Goal: Book appointment/travel/reservation

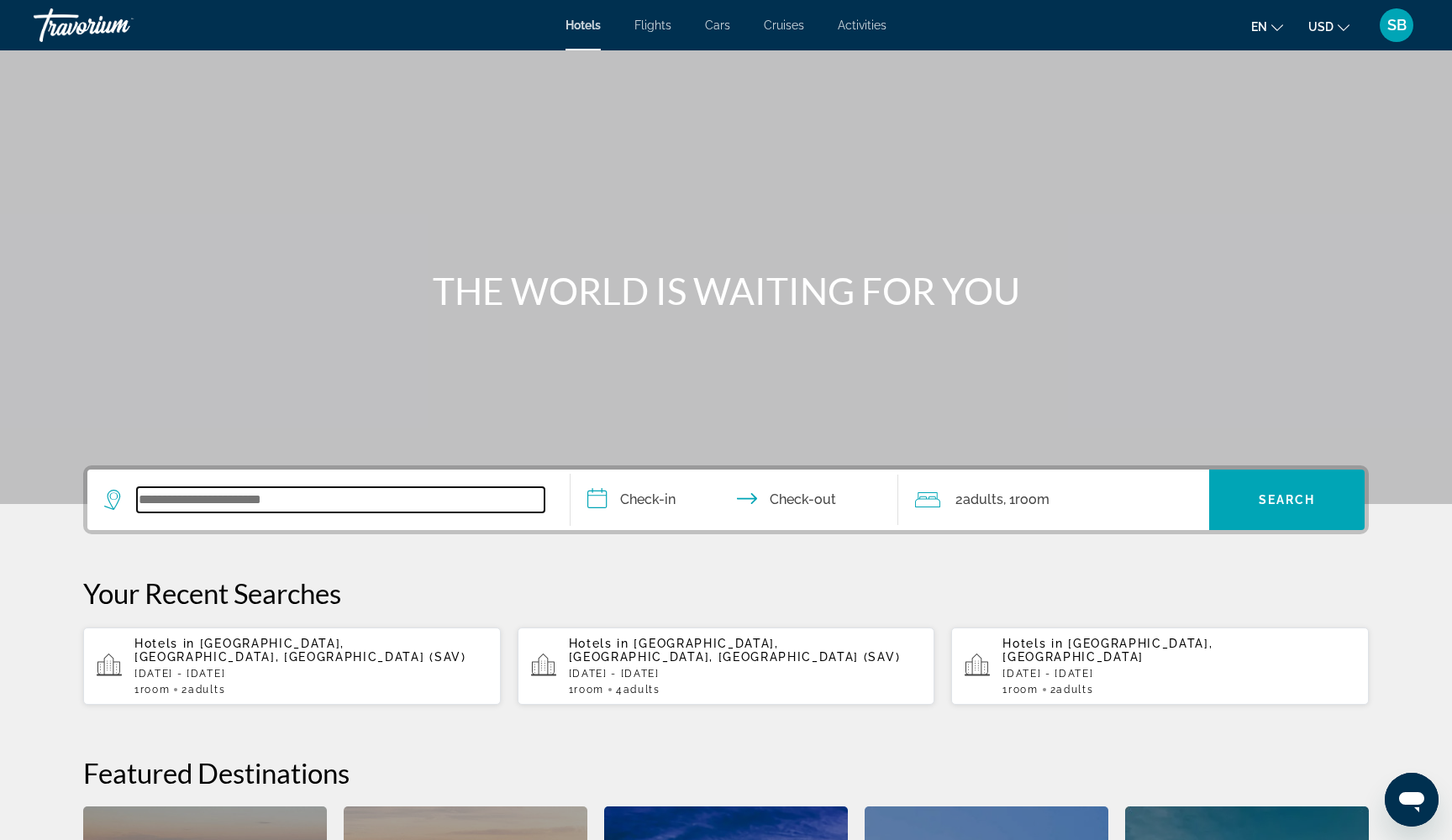
click at [289, 496] on input "Search widget" at bounding box center [340, 500] width 407 height 25
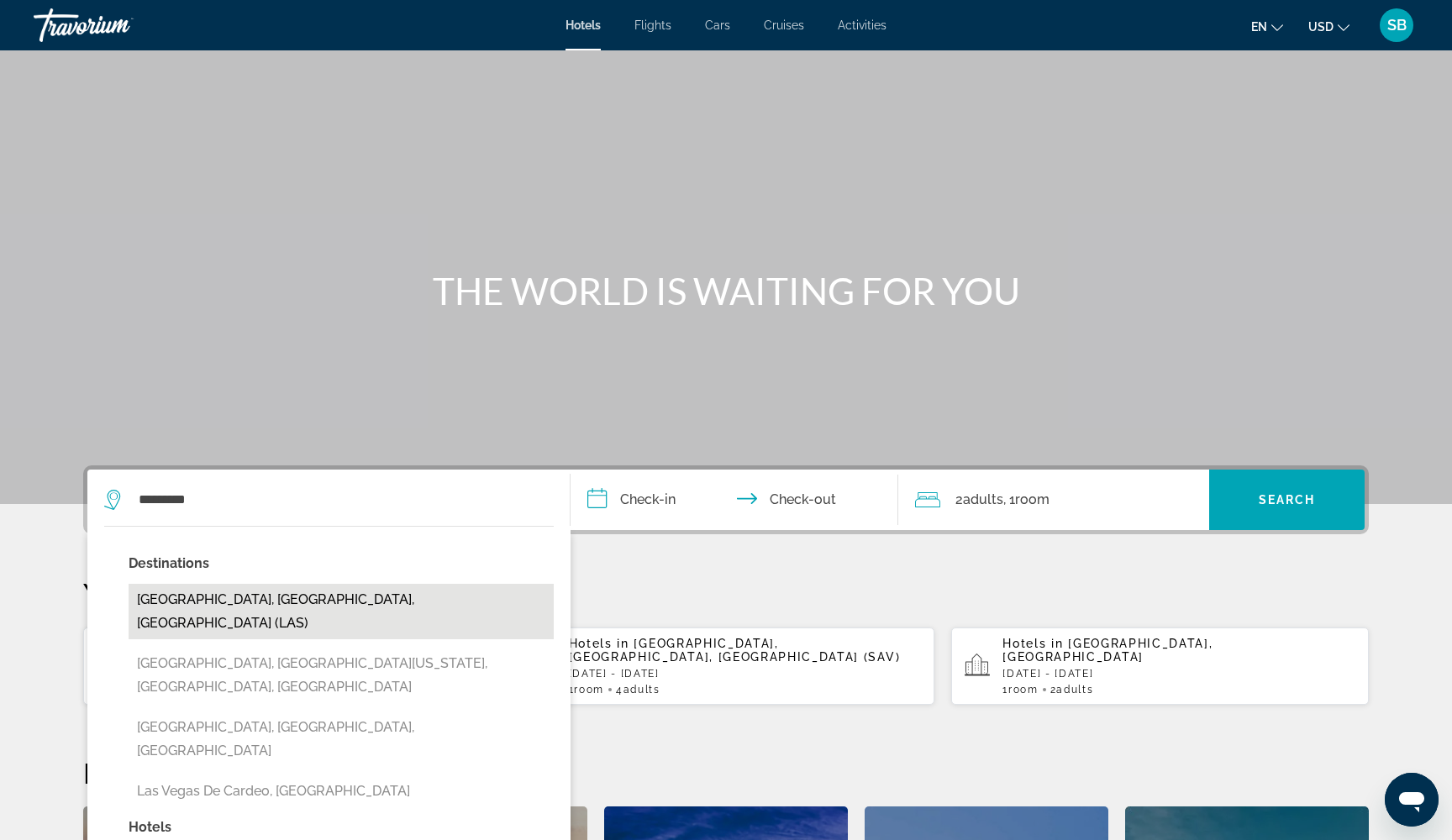
click at [198, 602] on button "[GEOGRAPHIC_DATA], [GEOGRAPHIC_DATA], [GEOGRAPHIC_DATA] (LAS)" at bounding box center [341, 610] width 425 height 55
type input "**********"
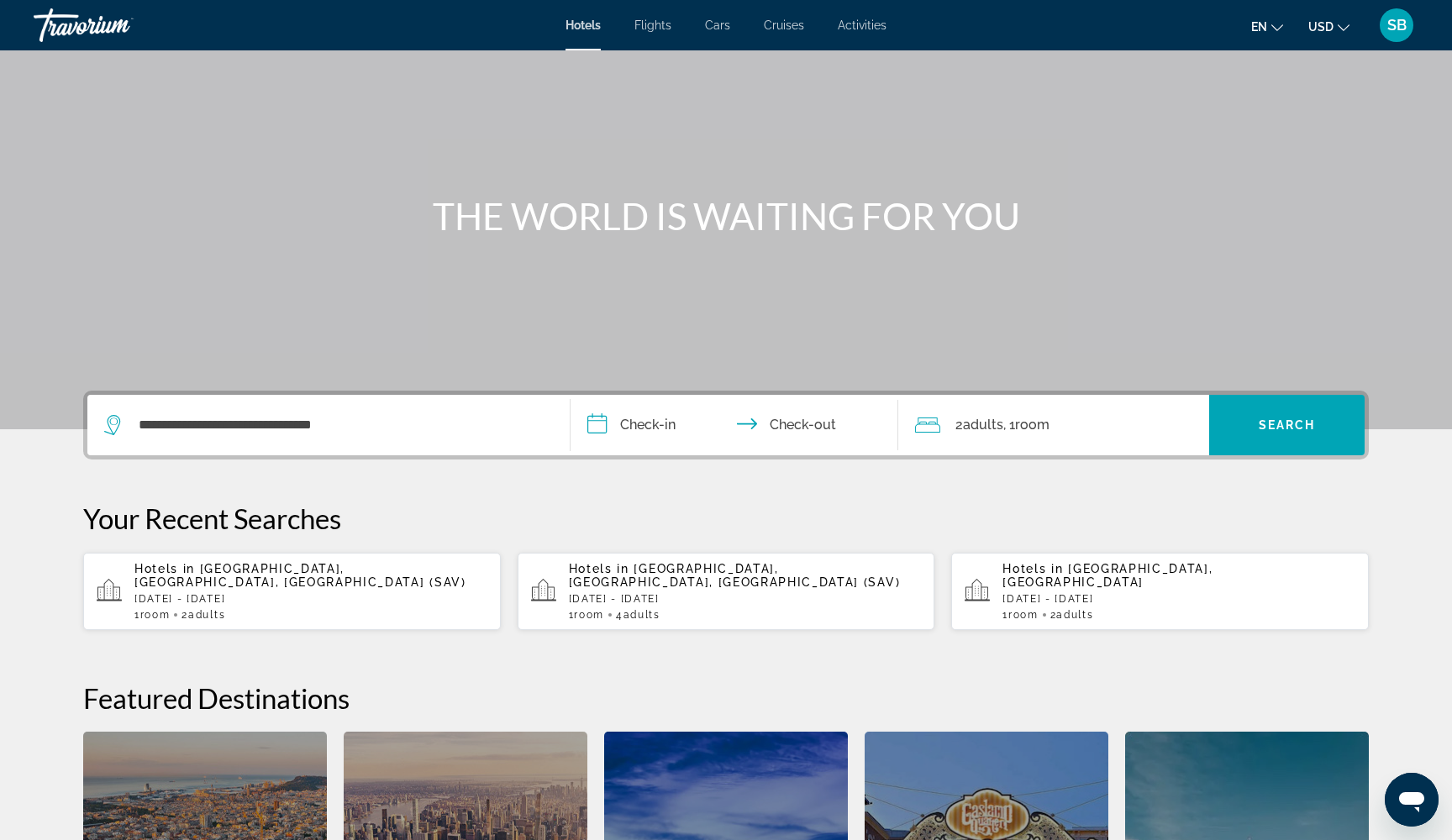
click at [607, 429] on input "**********" at bounding box center [738, 427] width 334 height 65
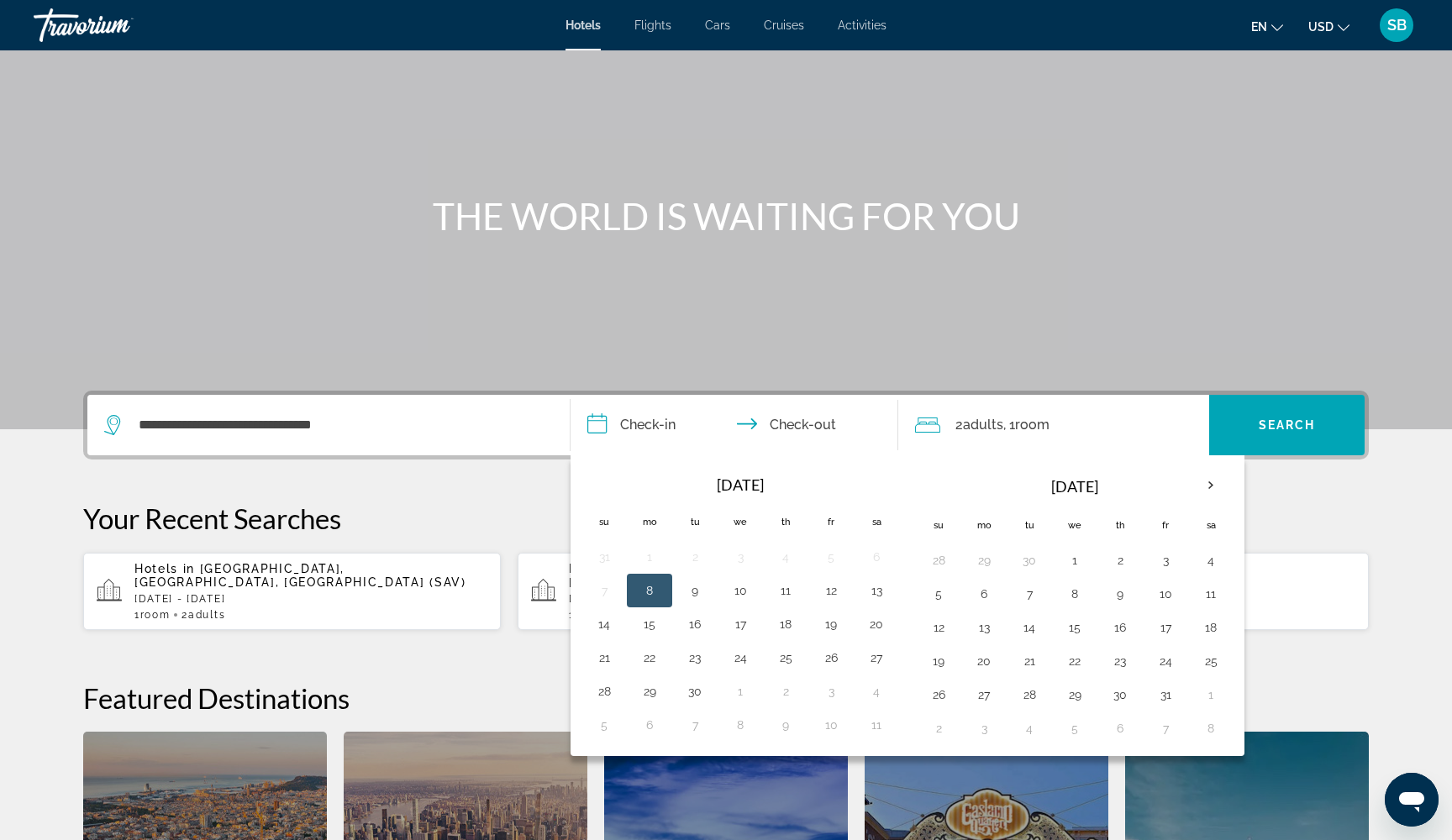
scroll to position [411, 0]
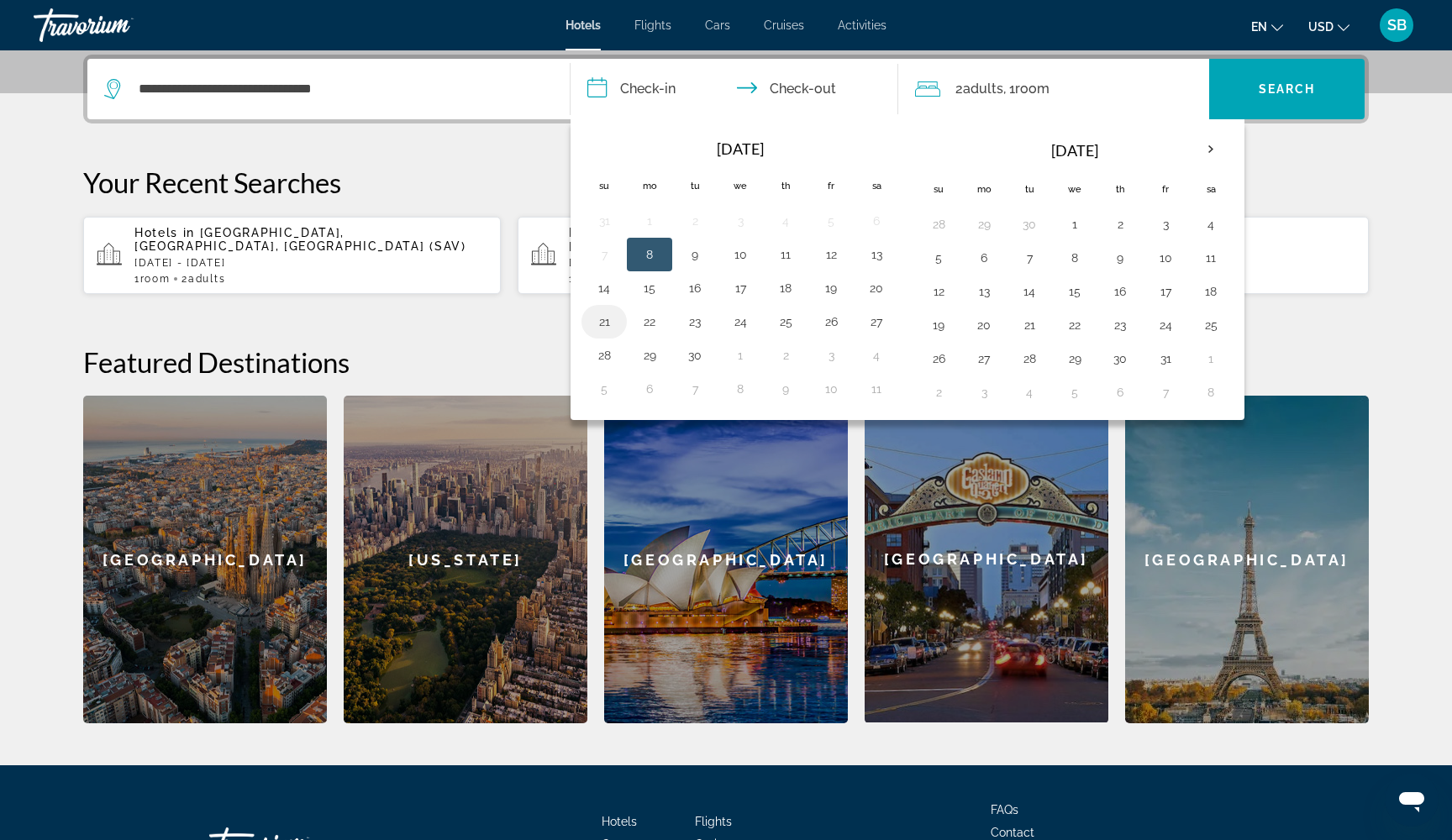
click at [602, 323] on button "21" at bounding box center [604, 322] width 27 height 24
click at [787, 323] on button "25" at bounding box center [786, 322] width 27 height 24
type input "**********"
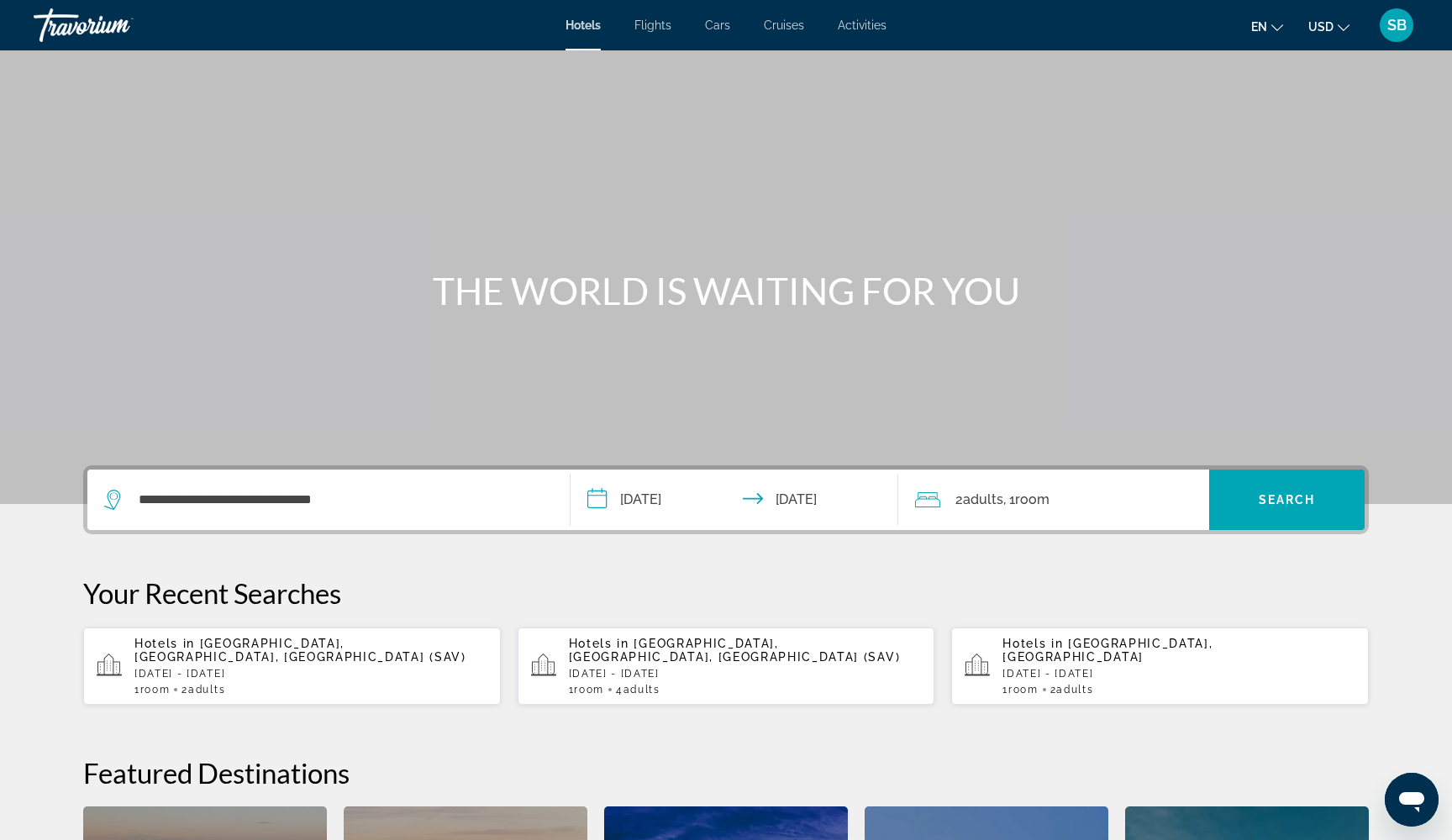
scroll to position [0, 0]
click at [1286, 513] on span "Search widget" at bounding box center [1286, 500] width 155 height 40
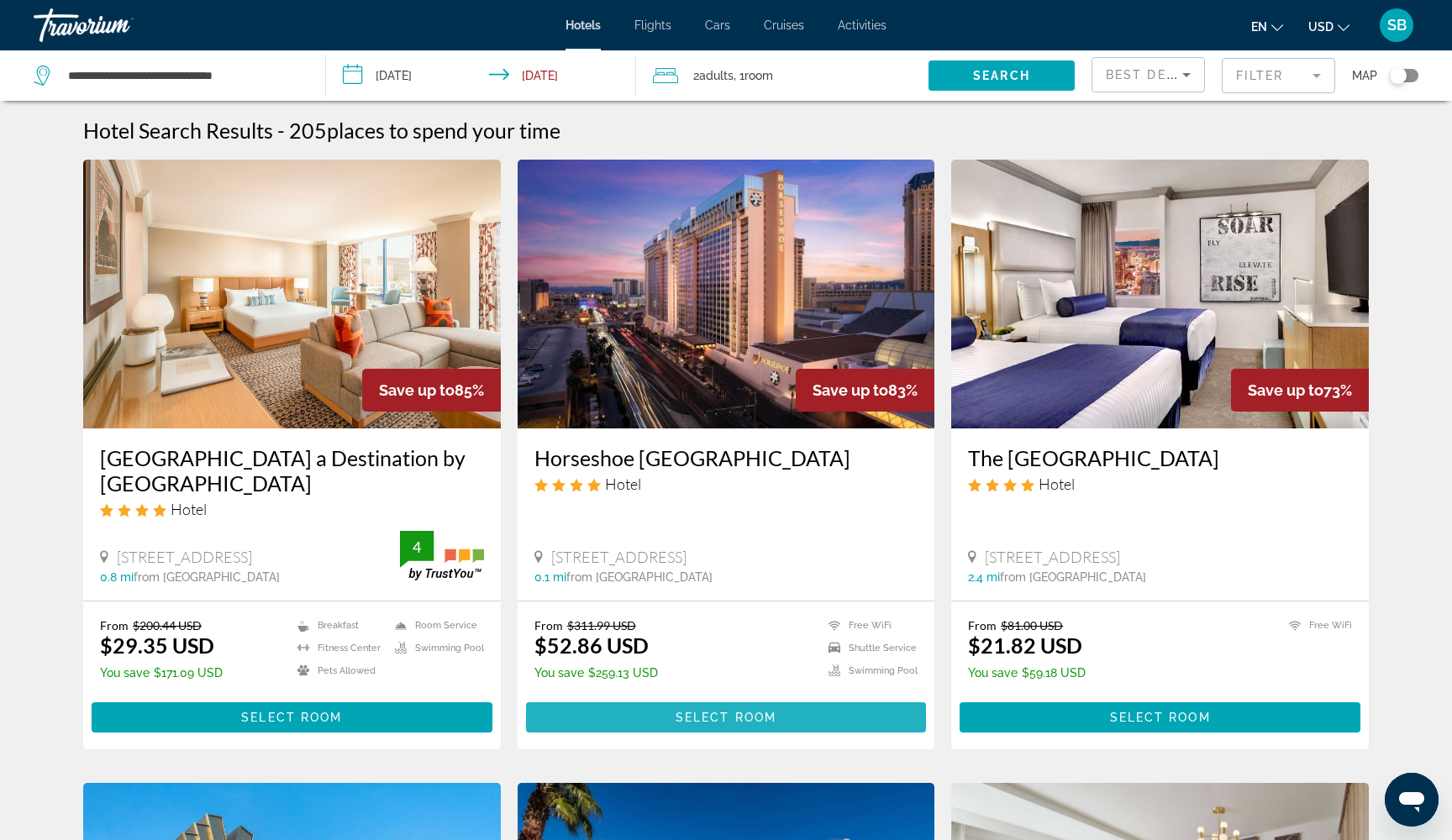
click at [643, 717] on span "Main content" at bounding box center [727, 717] width 401 height 40
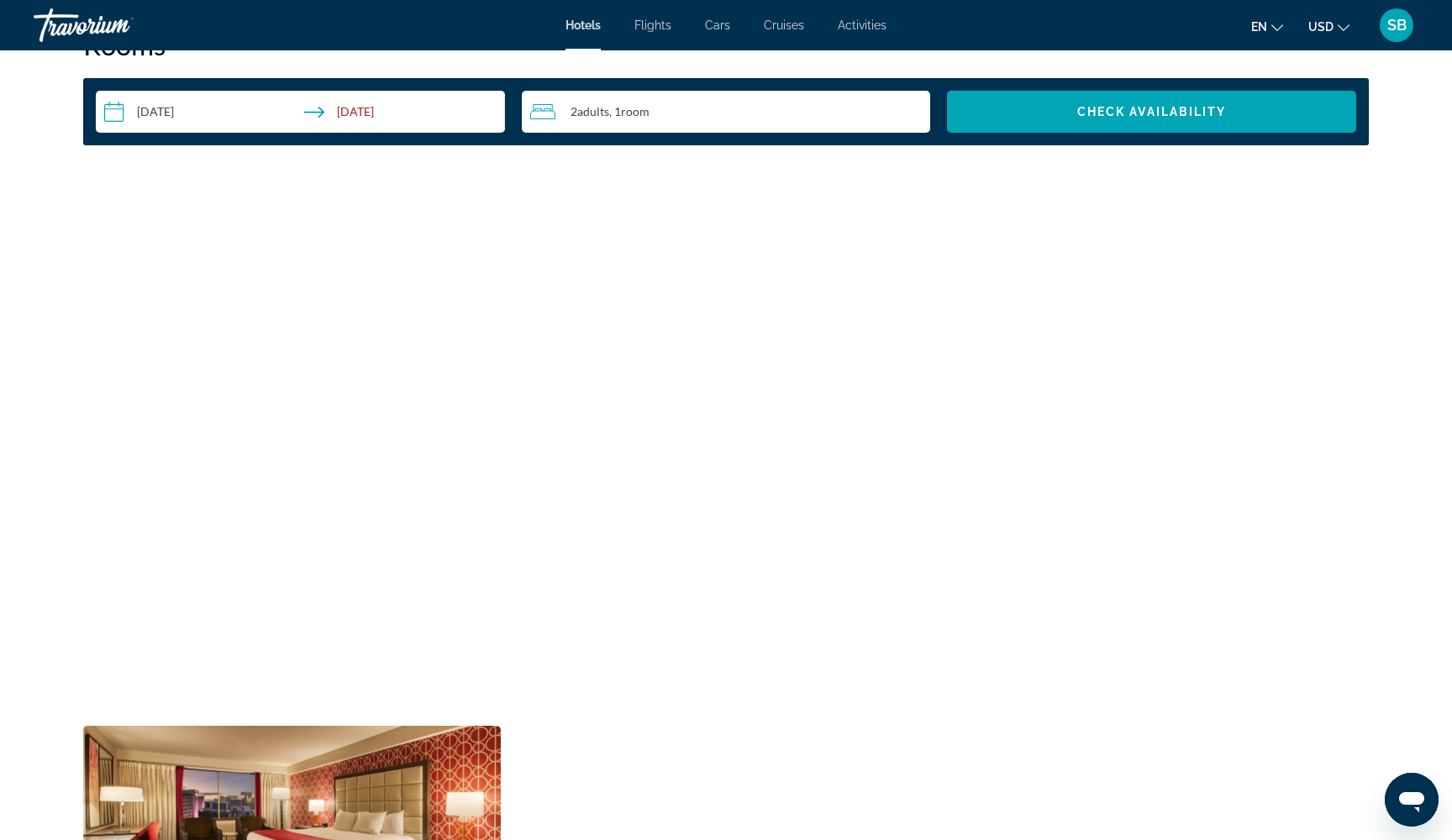
scroll to position [2209, 0]
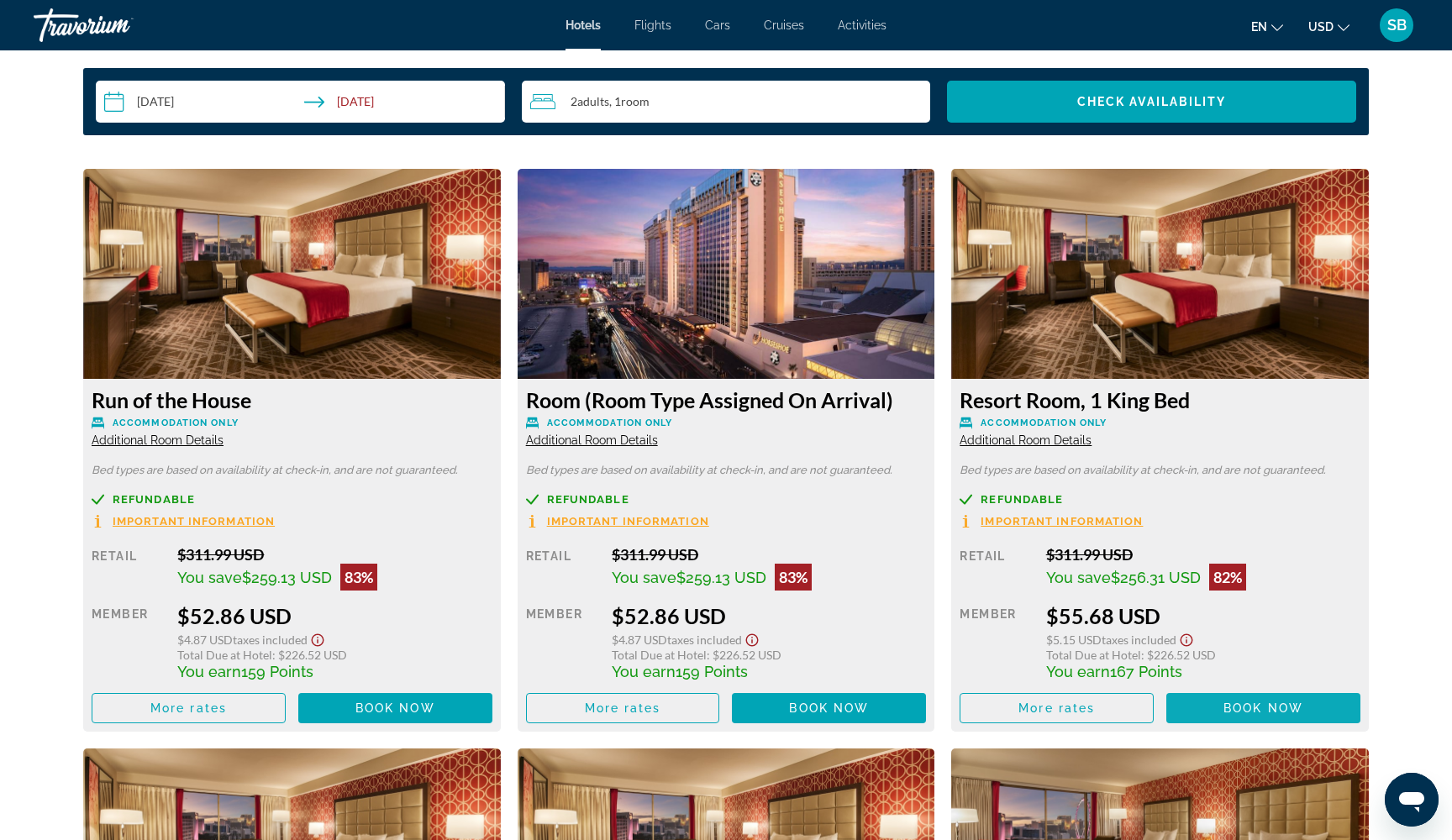
click at [1244, 715] on span "Book now" at bounding box center [1263, 708] width 80 height 14
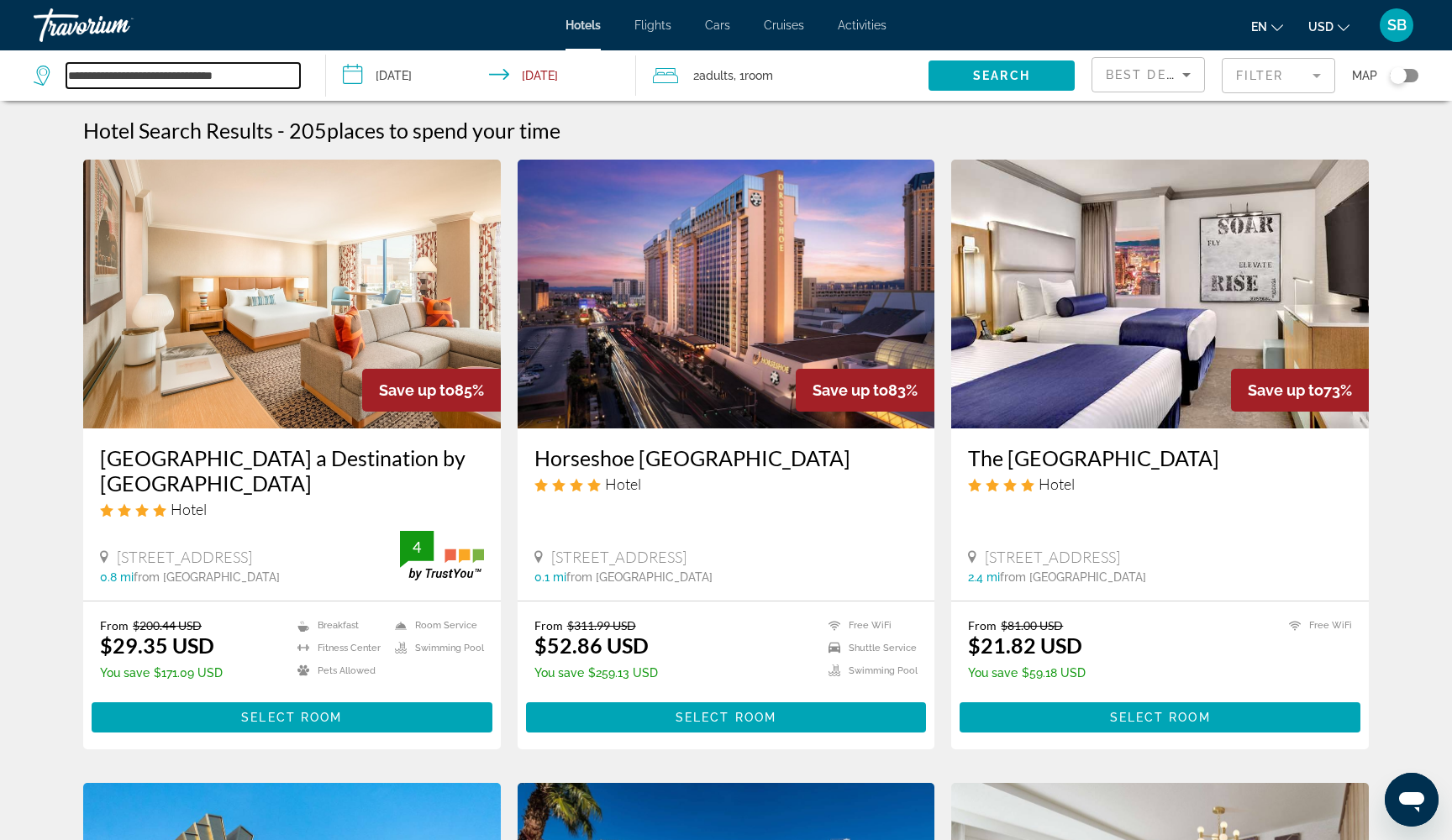
click at [202, 81] on input "**********" at bounding box center [182, 75] width 233 height 25
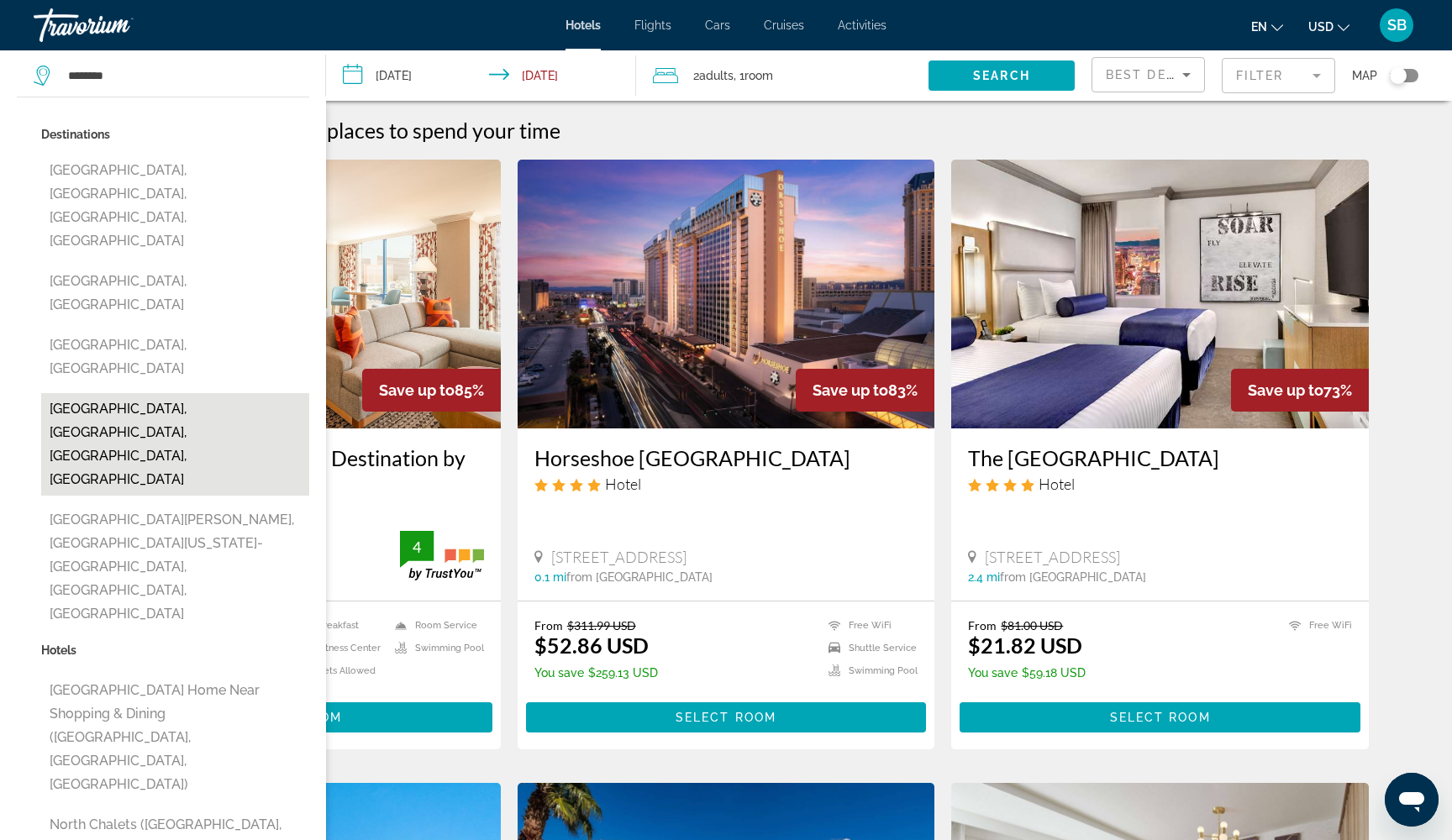
click at [106, 393] on button "[GEOGRAPHIC_DATA], [GEOGRAPHIC_DATA], [GEOGRAPHIC_DATA], [GEOGRAPHIC_DATA]" at bounding box center [174, 444] width 268 height 103
type input "**********"
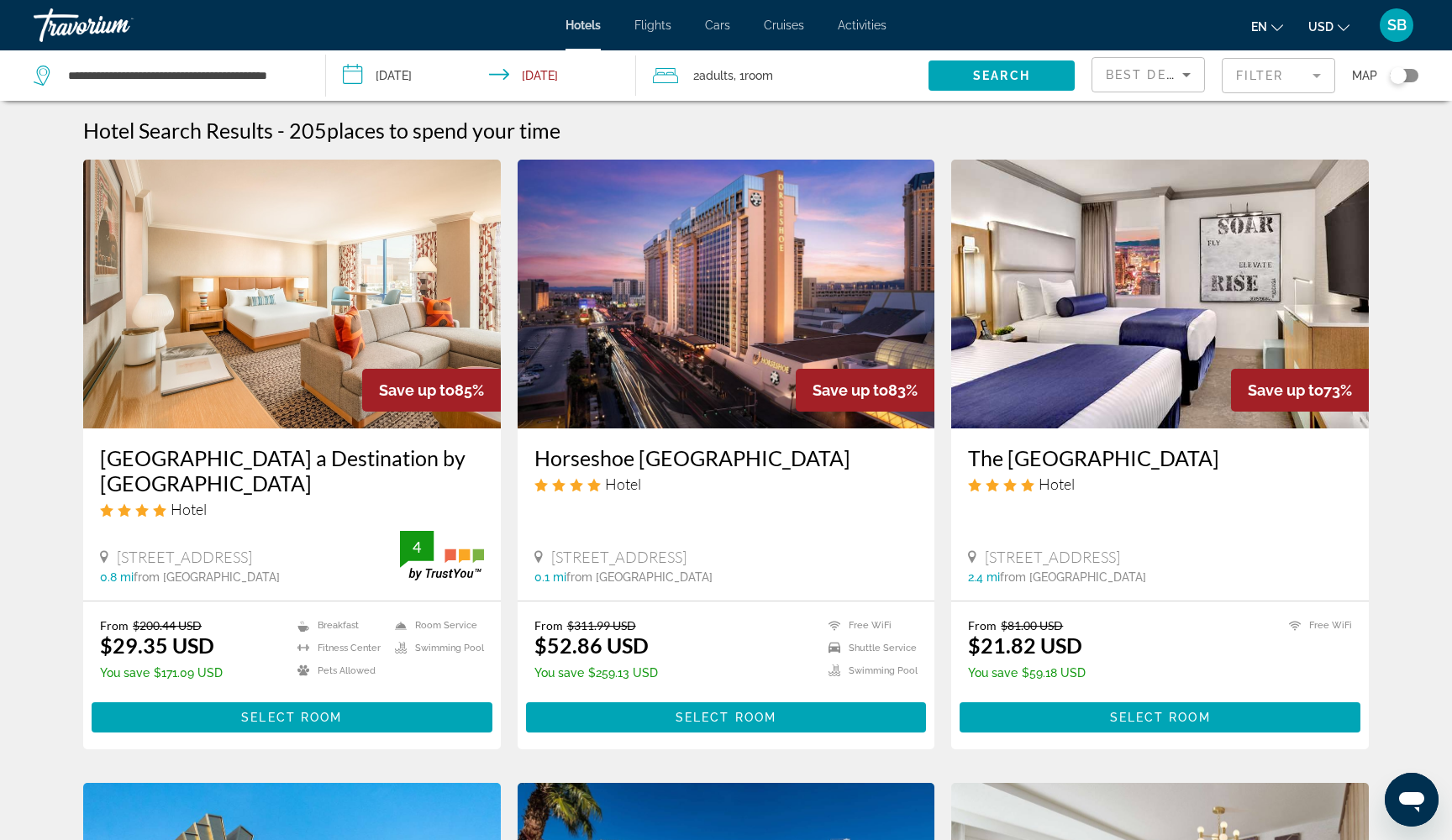
click at [358, 73] on input "**********" at bounding box center [484, 78] width 316 height 55
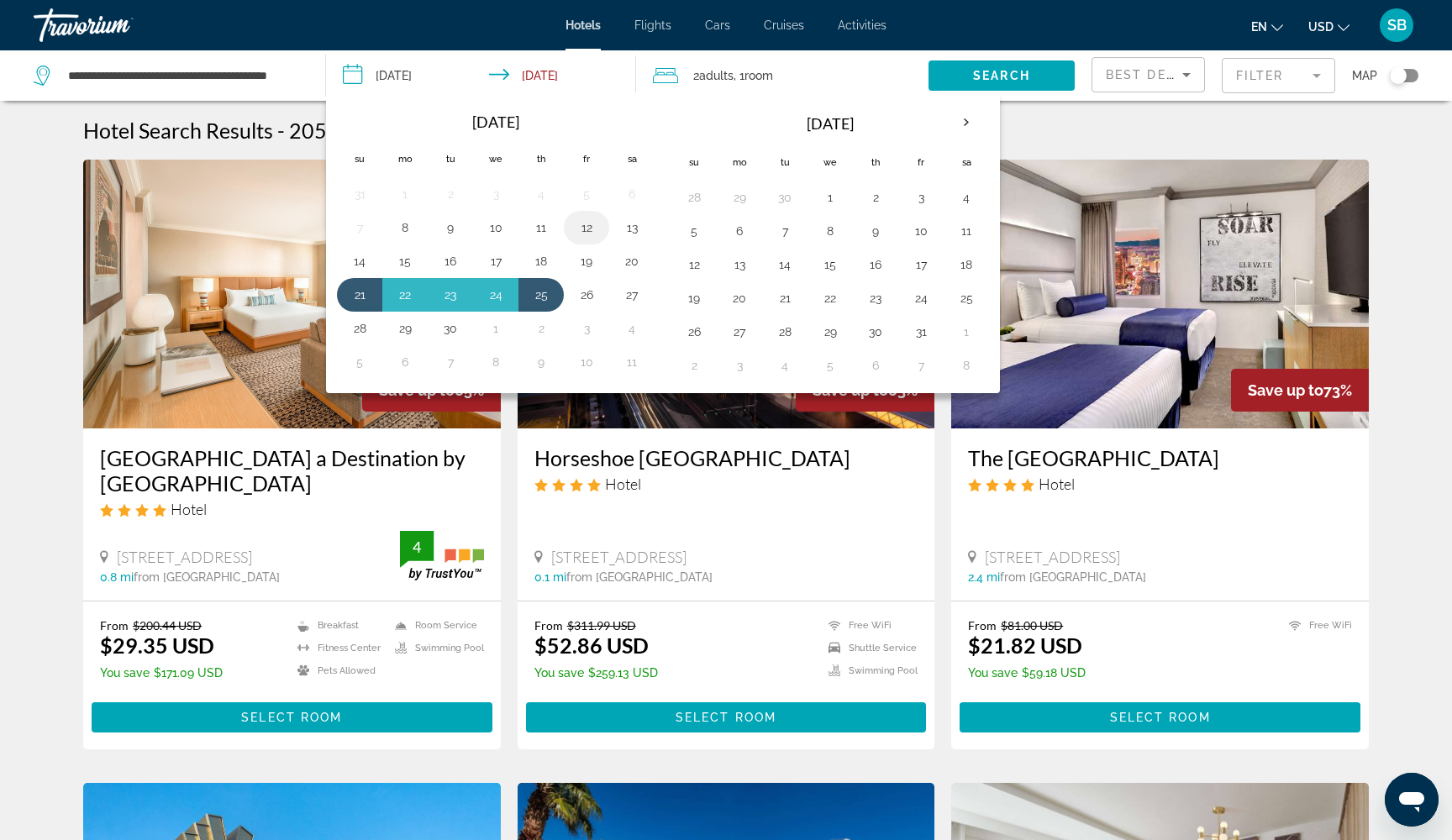
click at [590, 231] on button "12" at bounding box center [586, 228] width 27 height 24
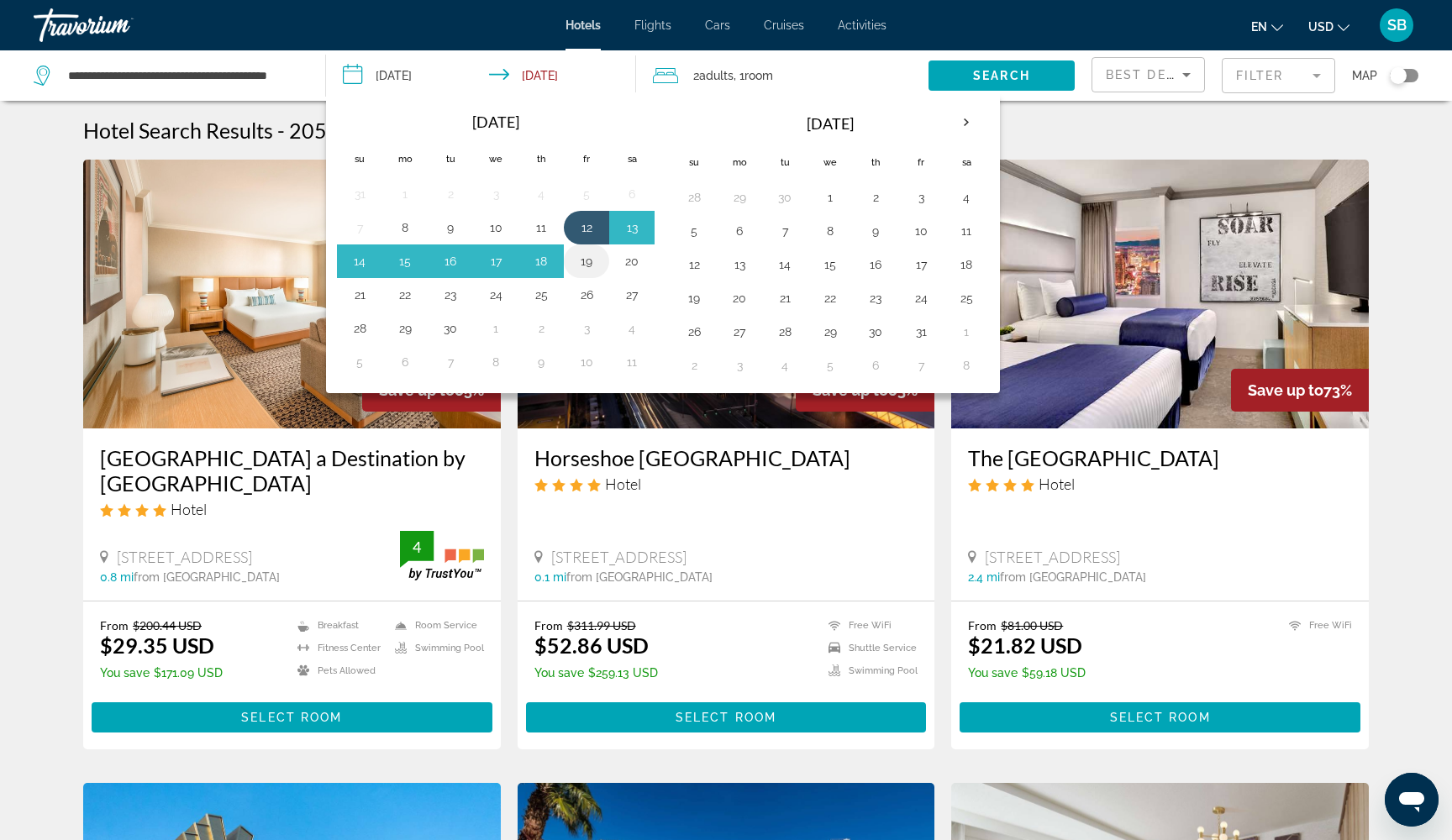
click at [585, 268] on button "19" at bounding box center [586, 261] width 27 height 24
type input "**********"
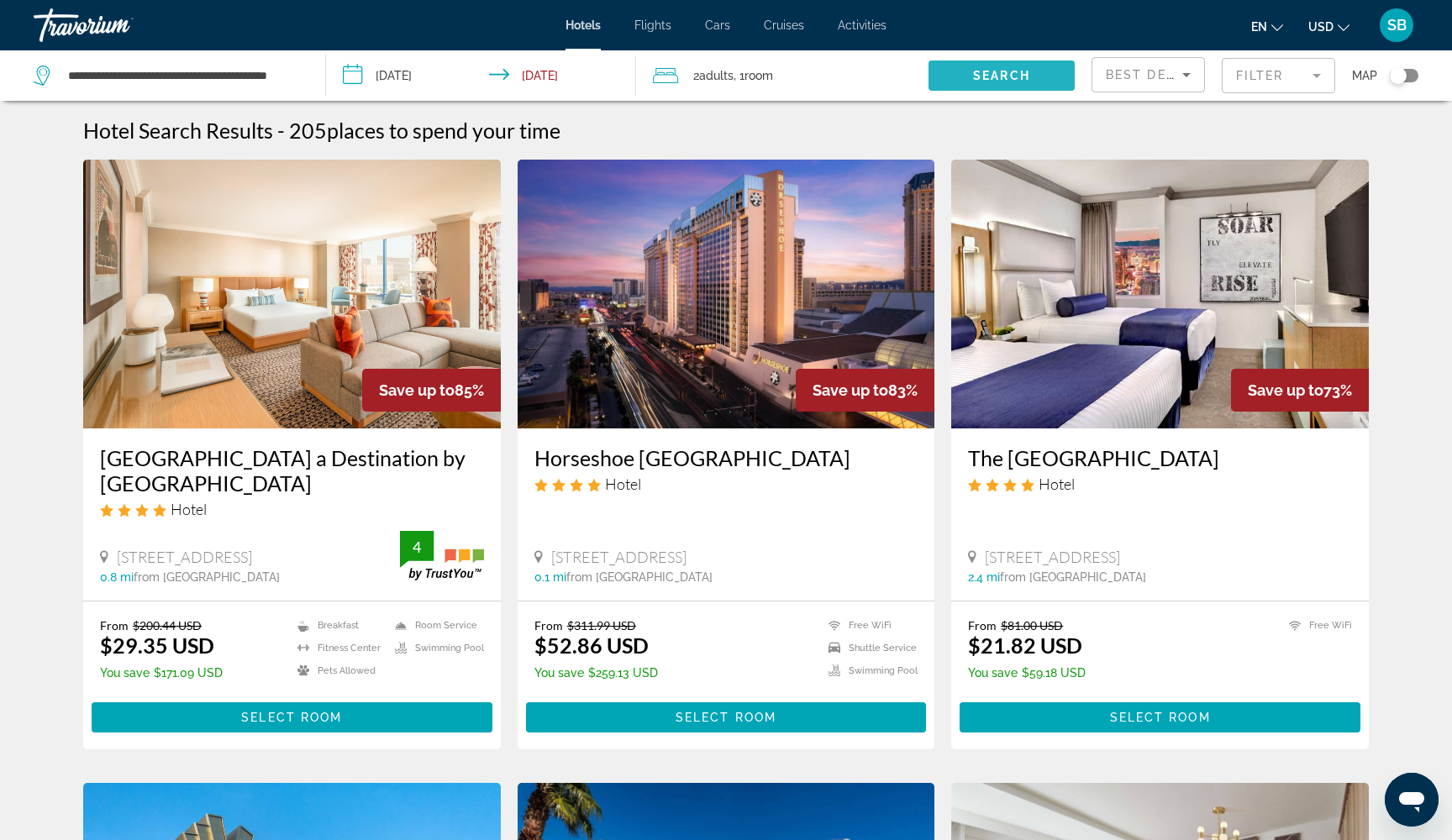
click at [995, 72] on span "Search" at bounding box center [1001, 75] width 57 height 14
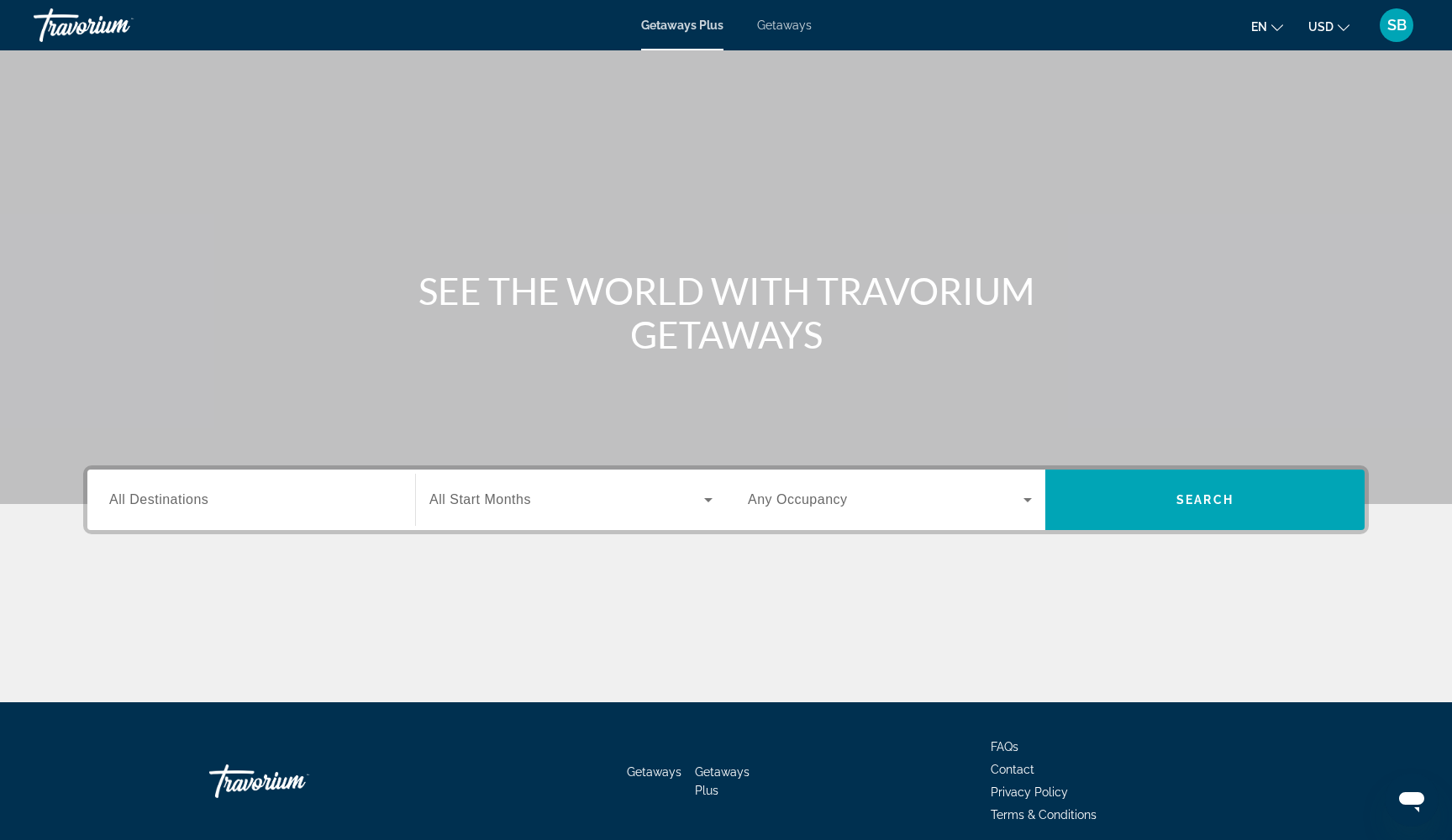
click at [788, 30] on span "Getaways" at bounding box center [784, 24] width 54 height 14
click at [191, 491] on input "Destination All Destinations" at bounding box center [250, 501] width 284 height 20
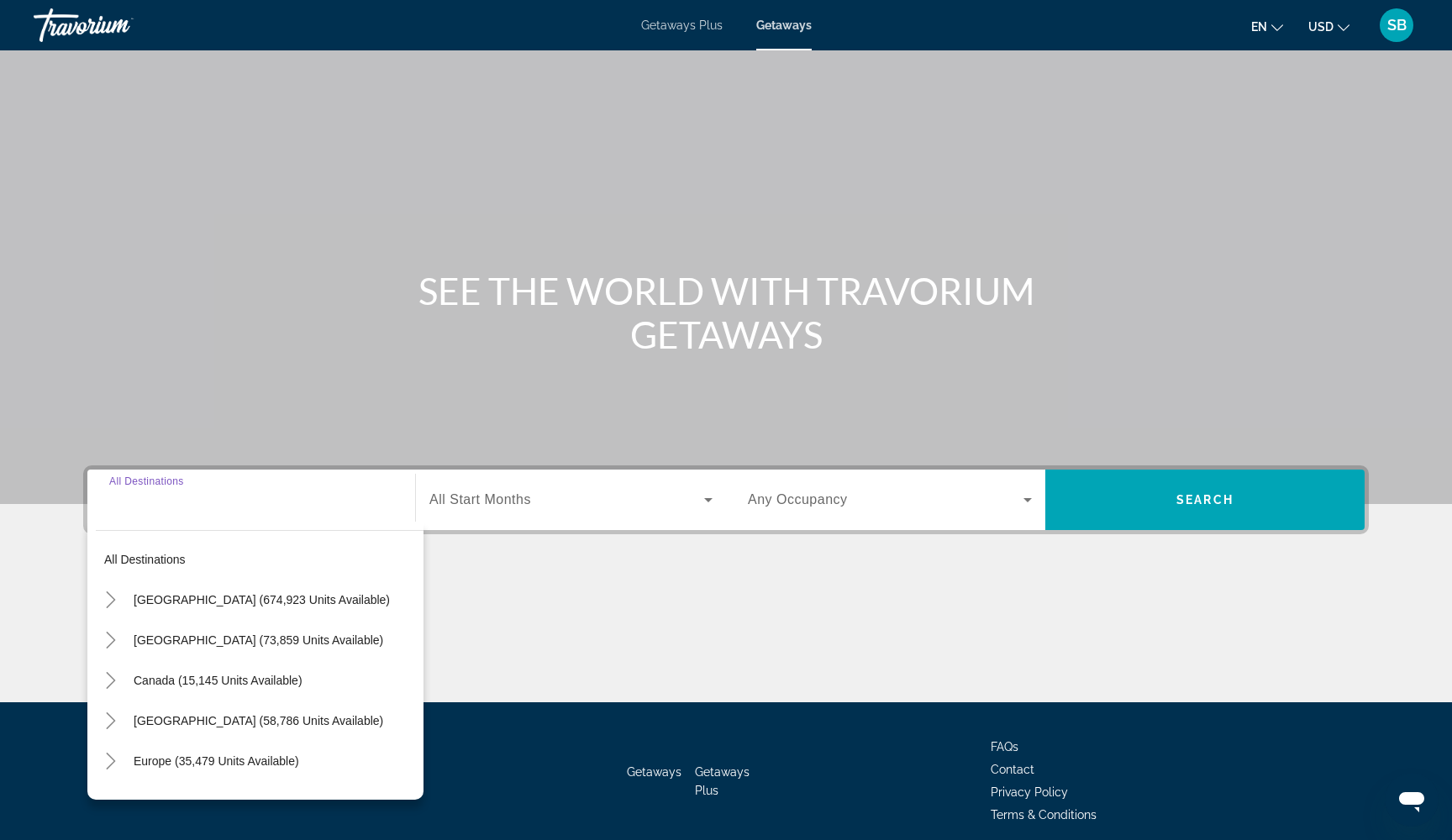
scroll to position [68, 0]
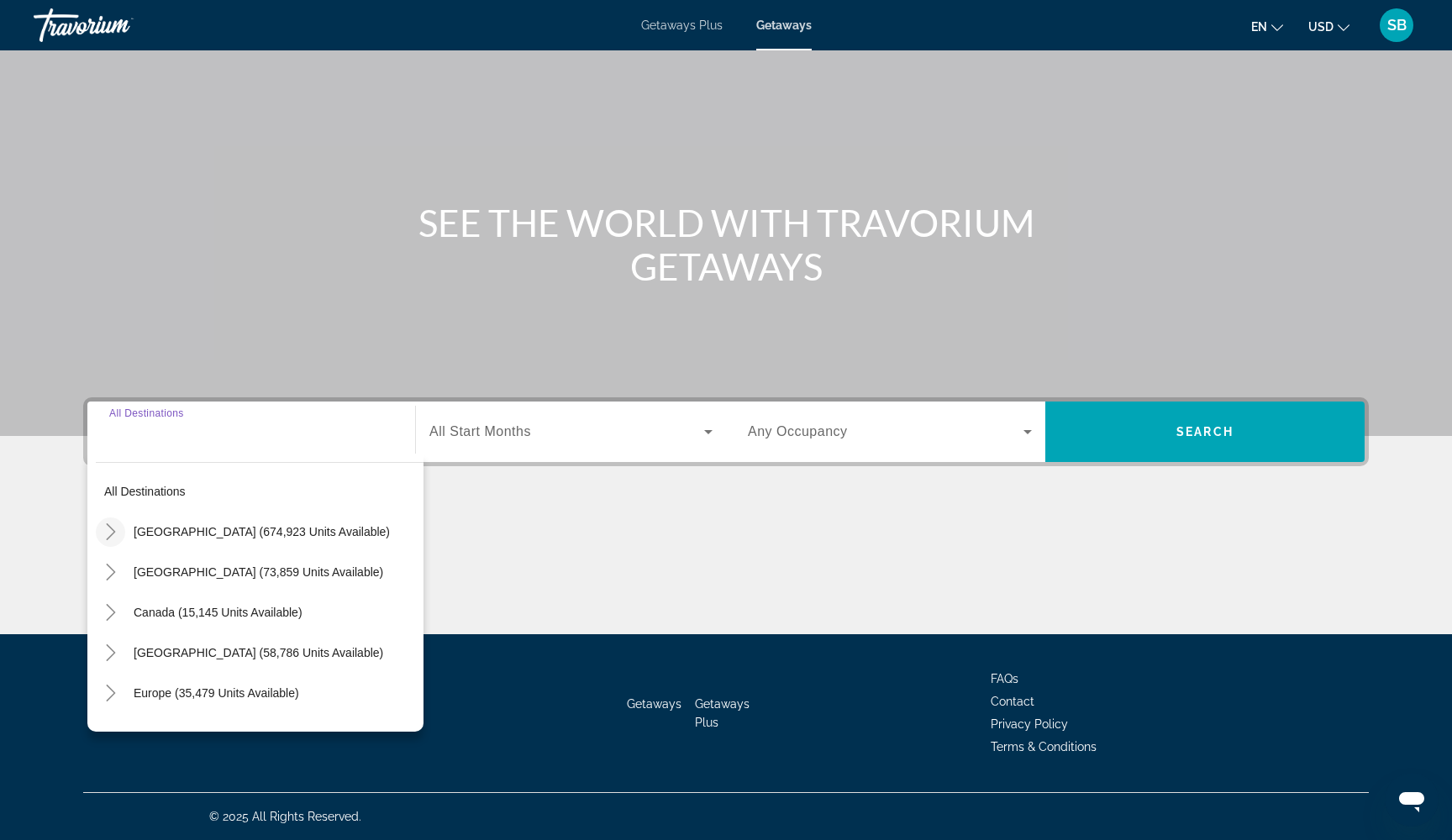
click at [113, 532] on icon "Toggle United States (674,923 units available)" at bounding box center [111, 532] width 17 height 17
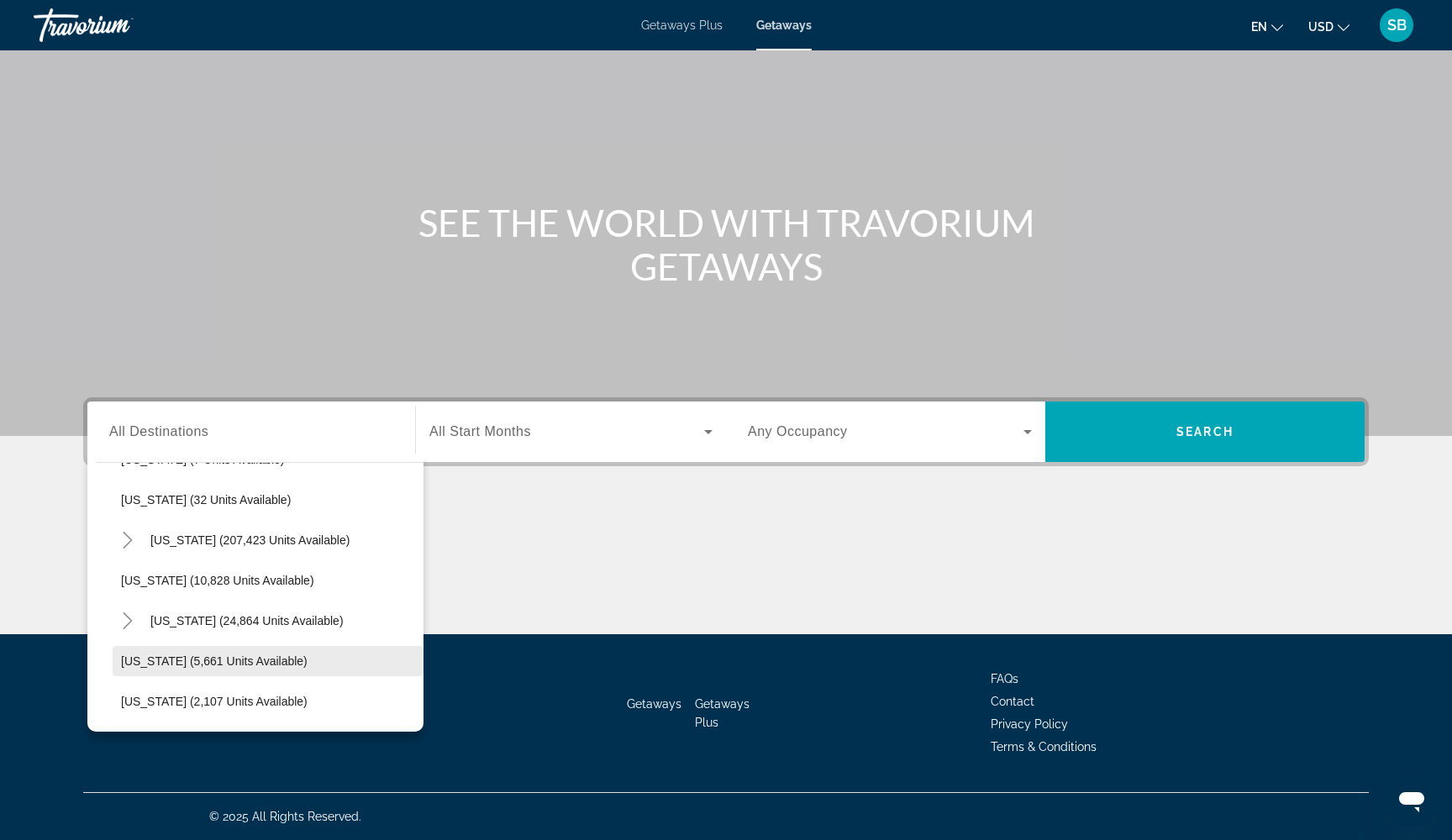
scroll to position [272, 0]
click at [123, 547] on icon "Toggle Florida (207,423 units available)" at bounding box center [127, 542] width 17 height 17
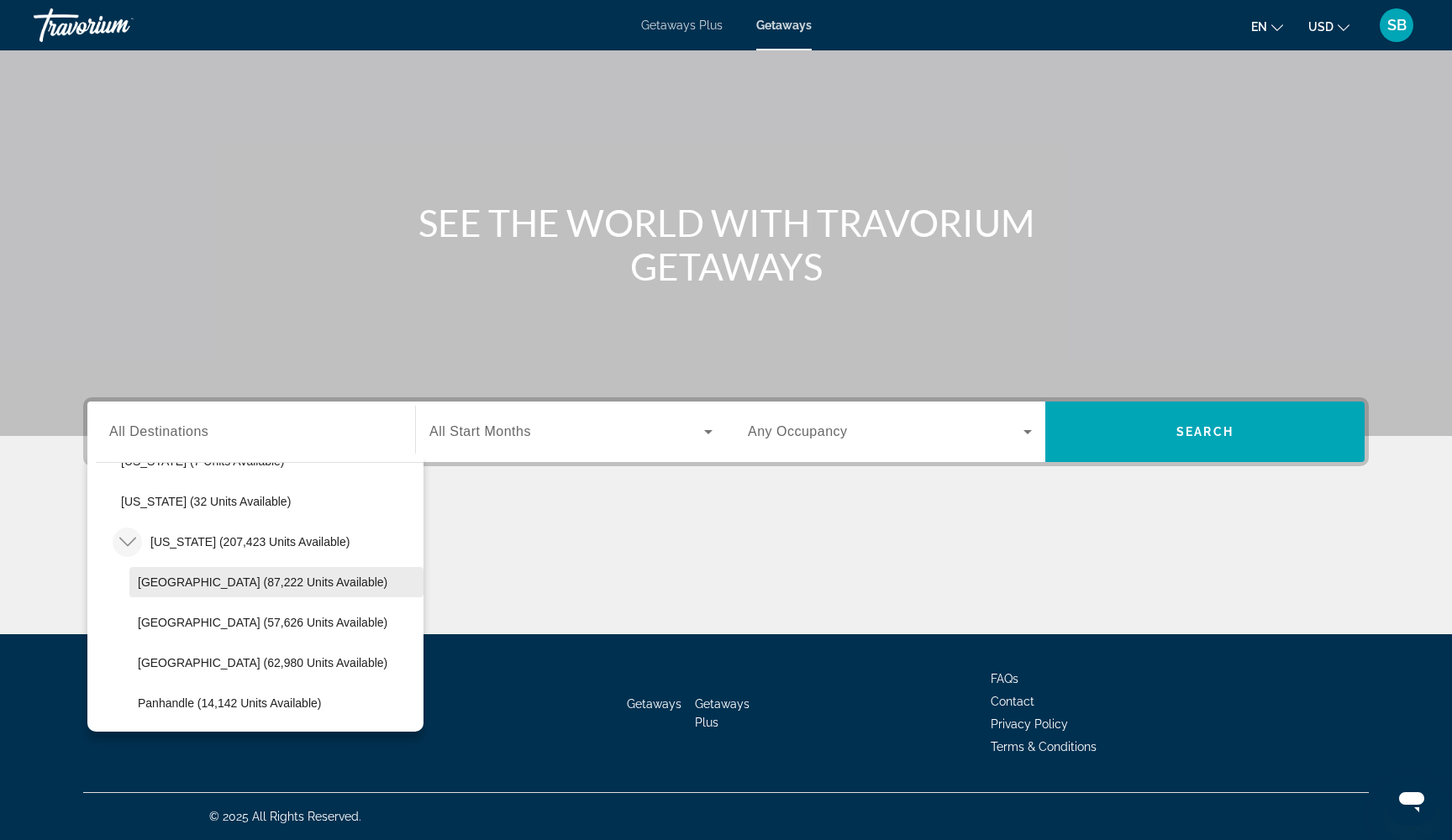
click at [155, 588] on span "Orlando & Disney Area (87,222 units available)" at bounding box center [262, 581] width 250 height 14
type input "**********"
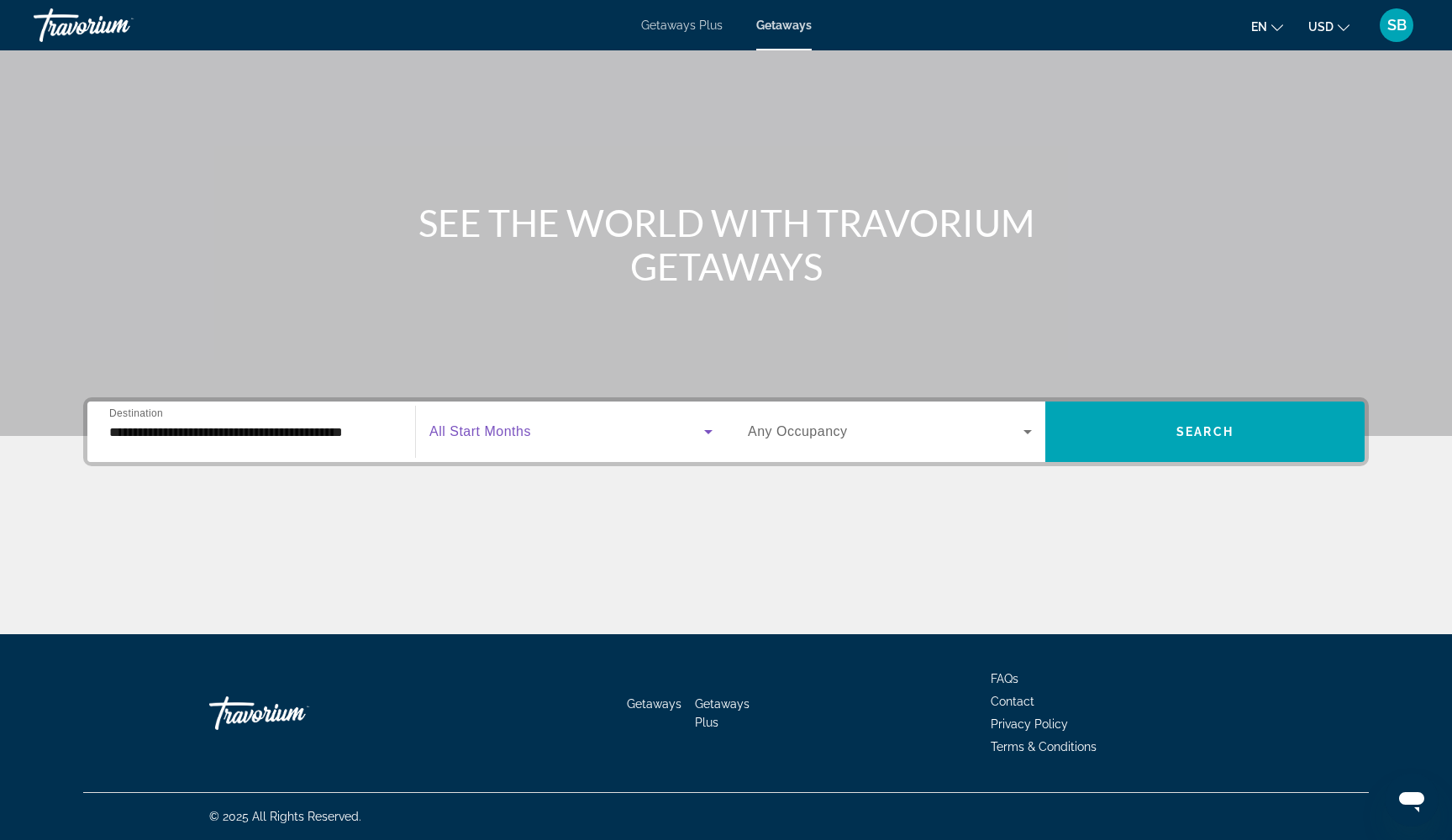
click at [590, 436] on span "Search widget" at bounding box center [566, 432] width 275 height 20
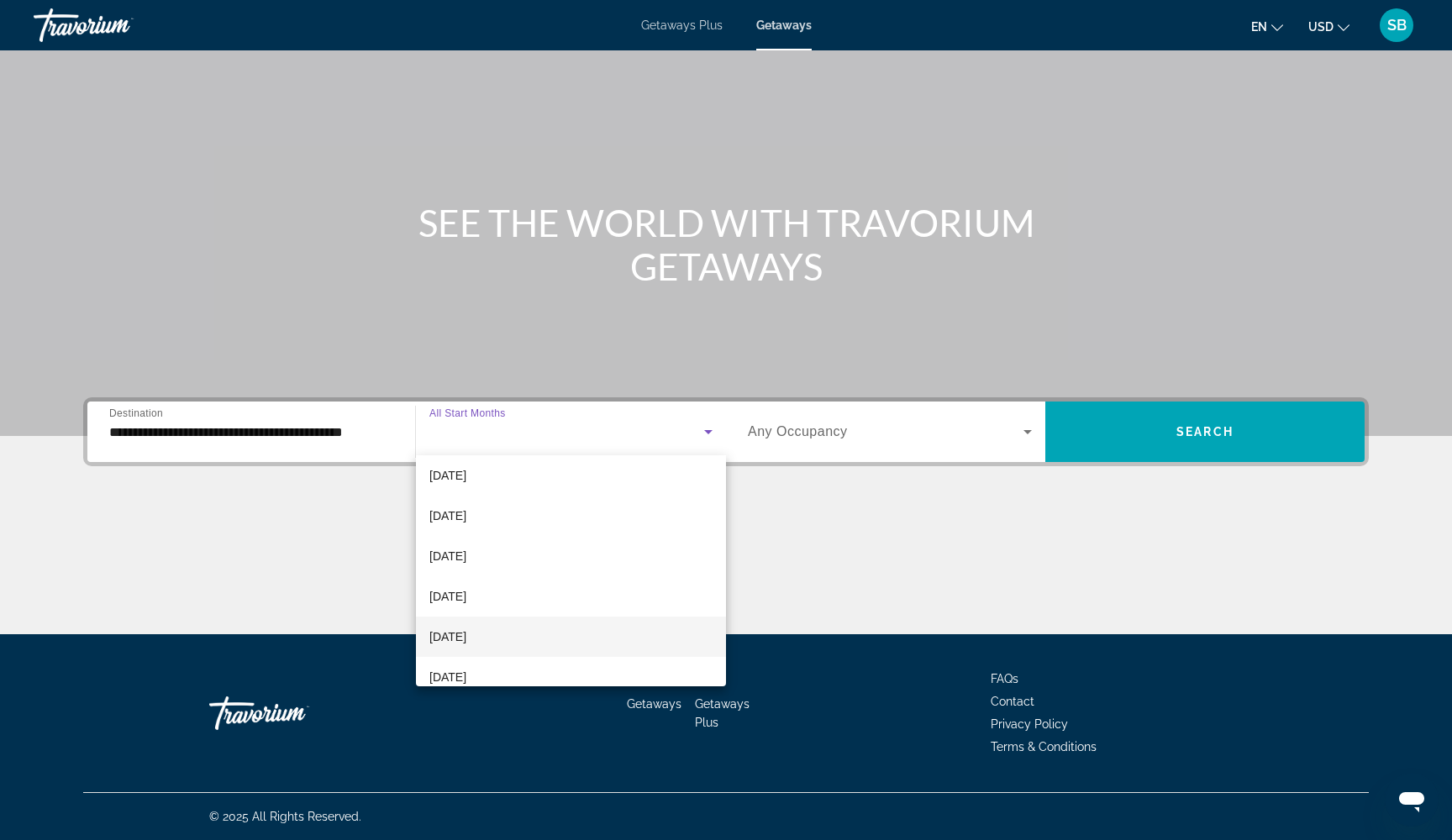
scroll to position [171, 0]
click at [531, 639] on mat-option "April 2026" at bounding box center [571, 634] width 310 height 40
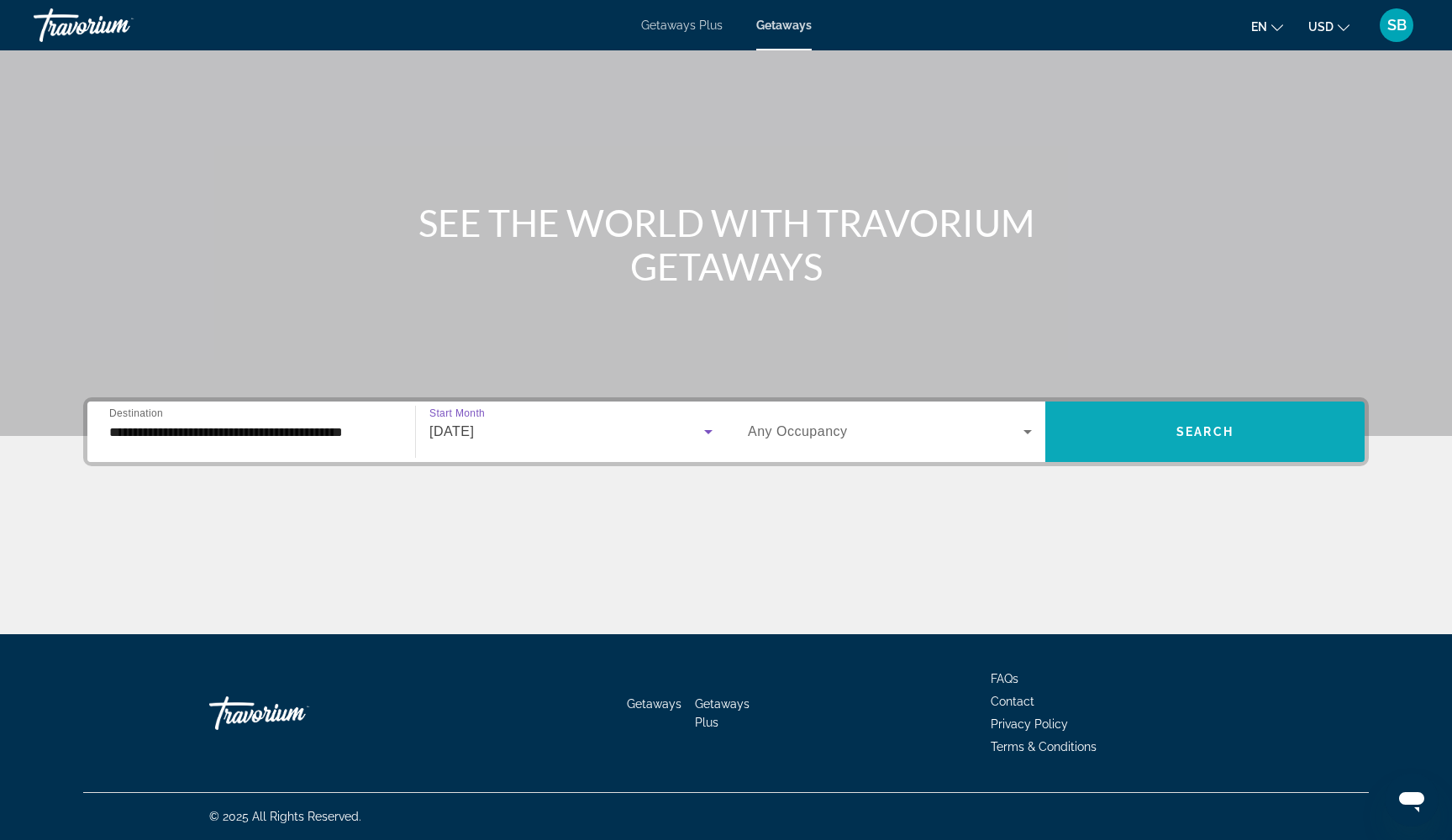
click at [1157, 428] on span "Search widget" at bounding box center [1205, 432] width 319 height 40
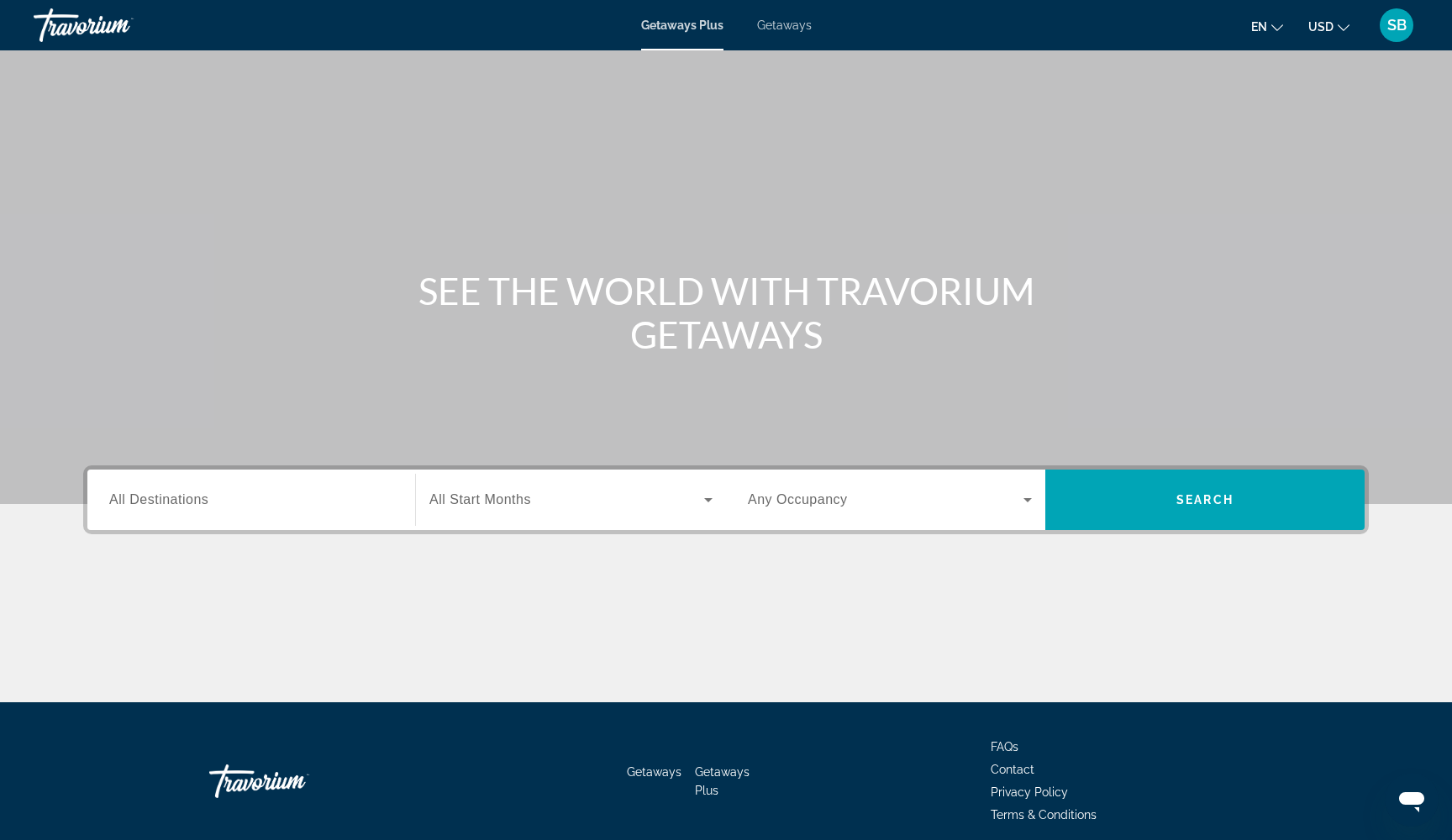
click at [792, 31] on span "Getaways" at bounding box center [784, 24] width 54 height 14
click at [225, 512] on div "Search widget" at bounding box center [250, 500] width 284 height 48
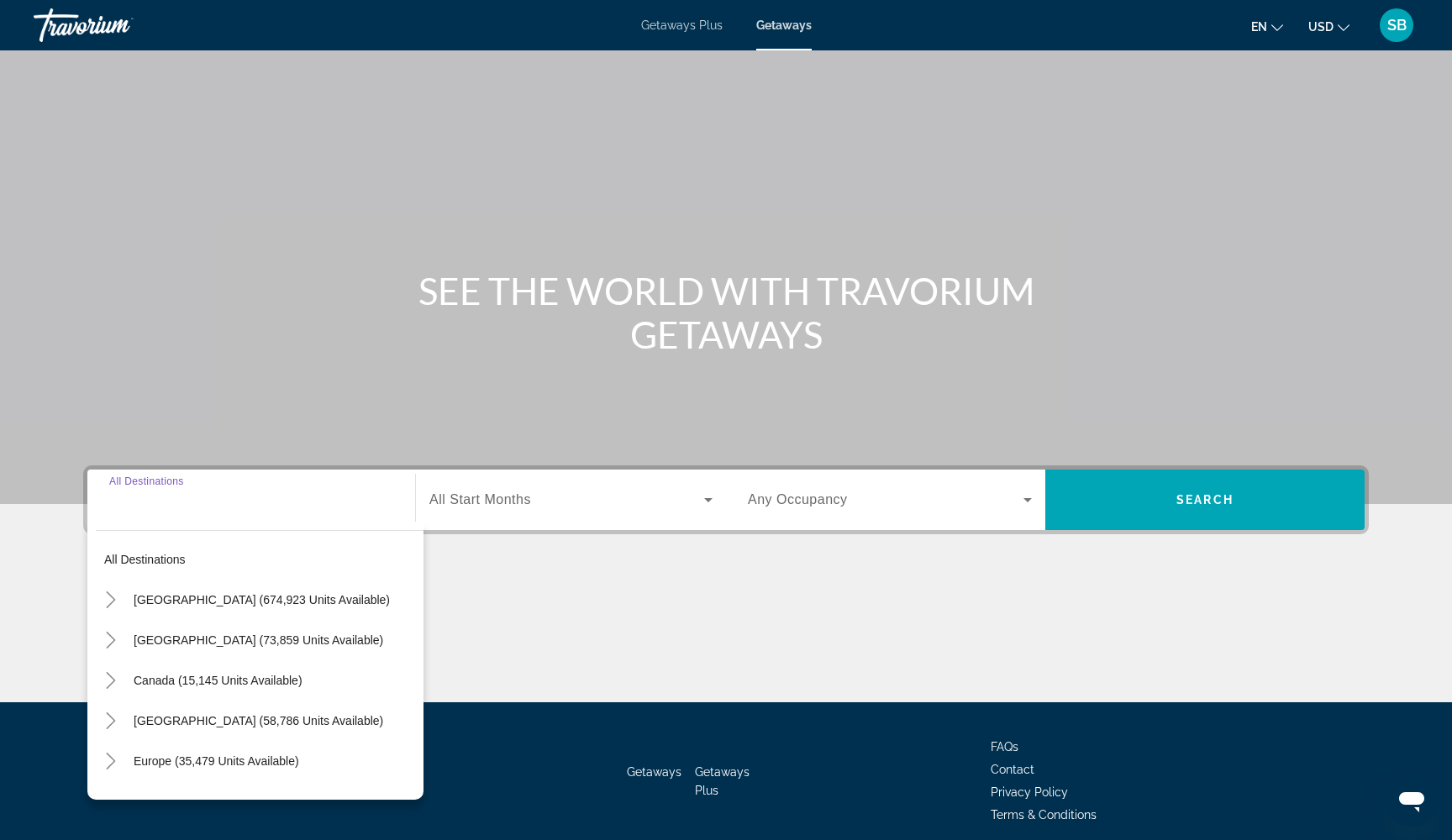
scroll to position [68, 0]
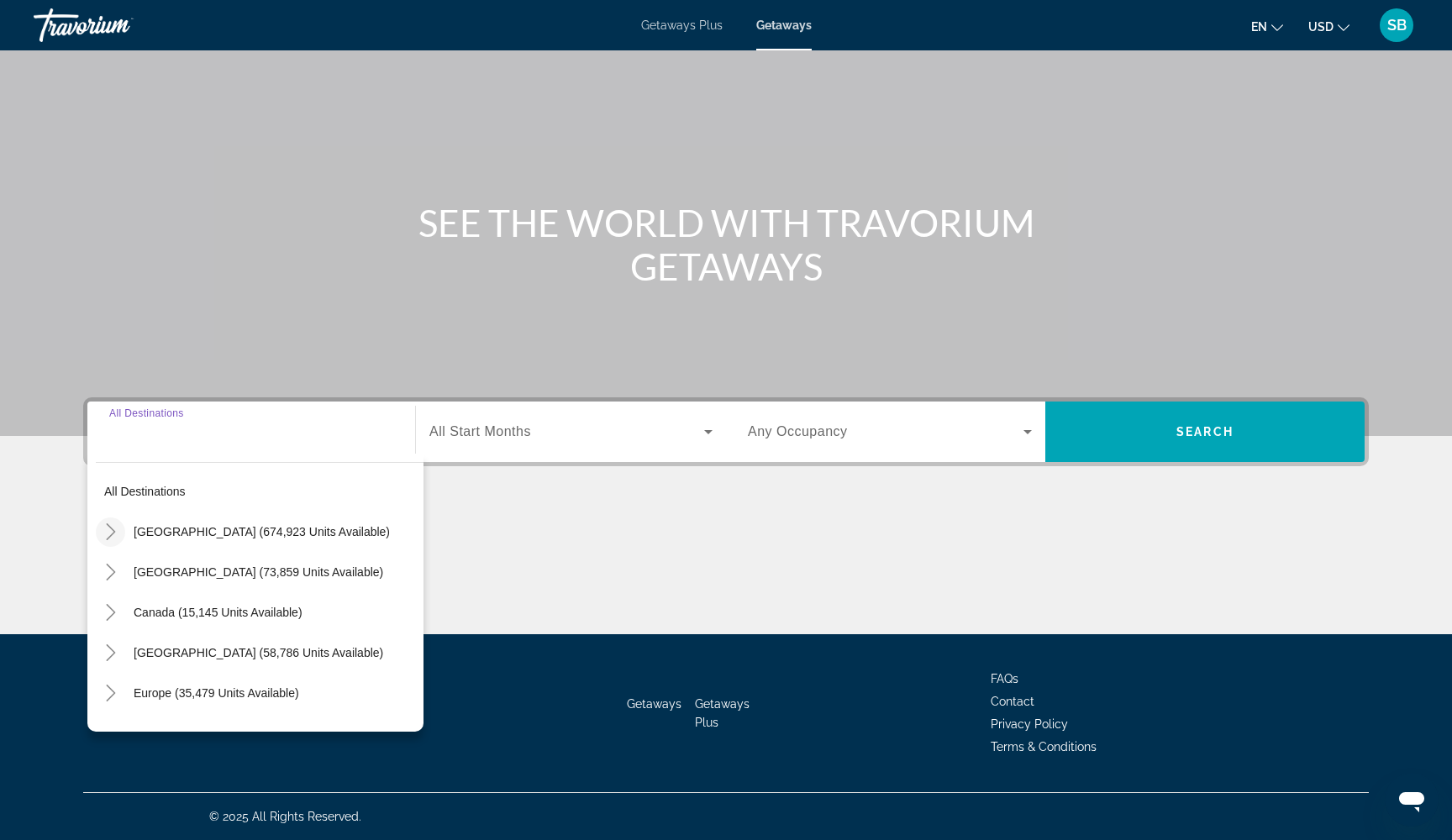
click at [113, 533] on icon "Toggle United States (674,923 units available)" at bounding box center [111, 532] width 9 height 17
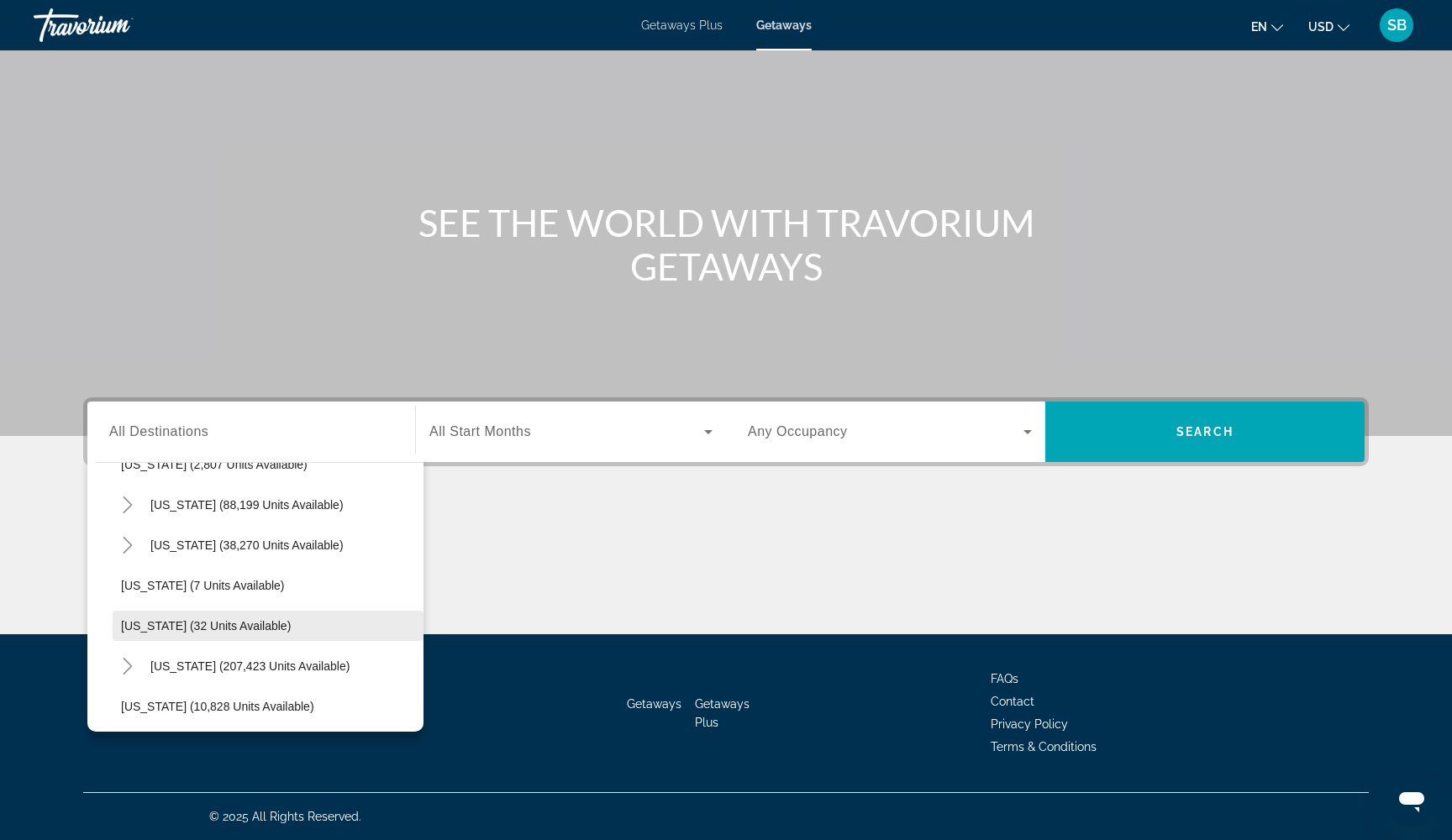
scroll to position [178, 0]
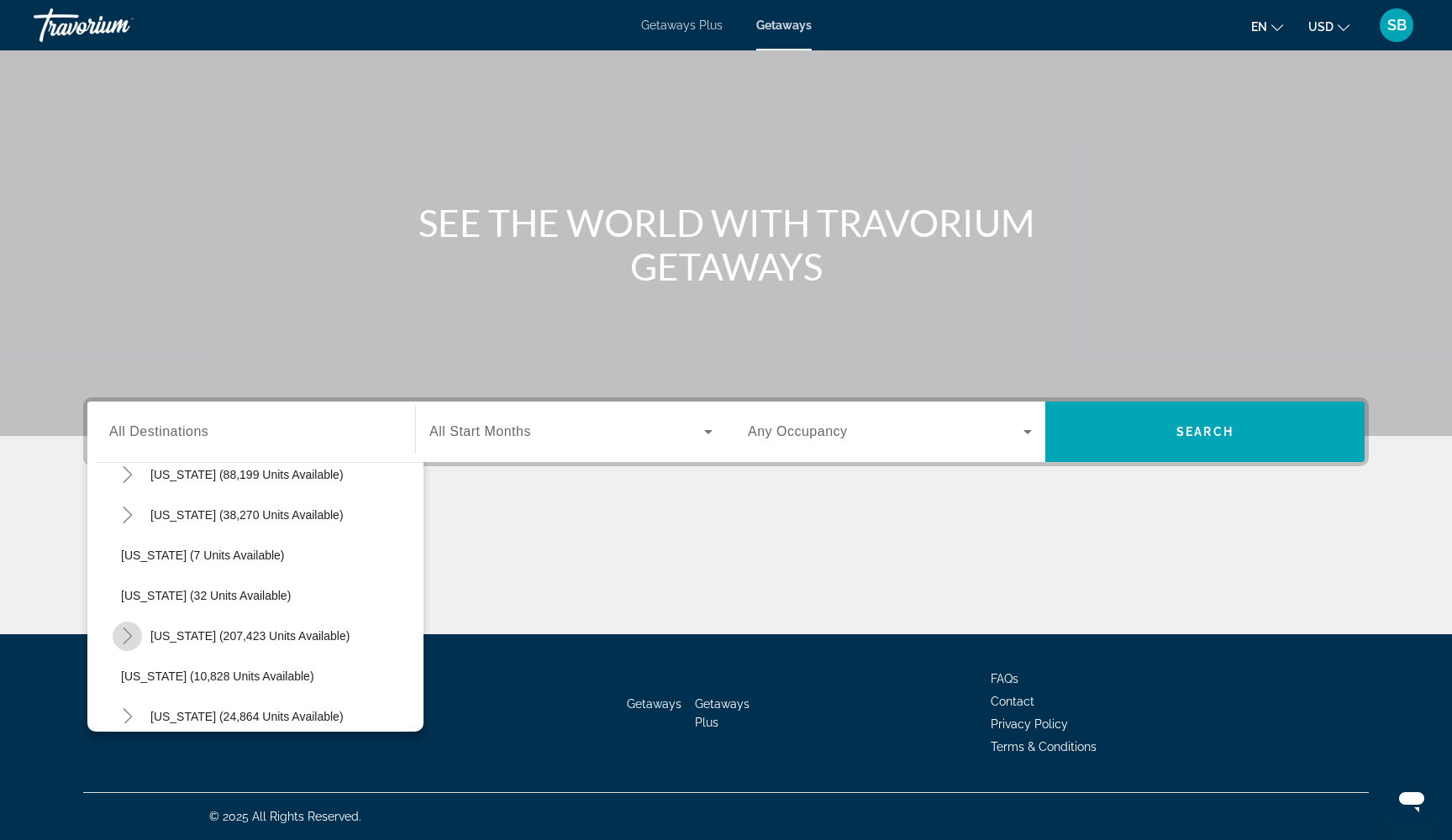
click at [131, 636] on icon "Toggle Florida (207,423 units available)" at bounding box center [127, 636] width 9 height 17
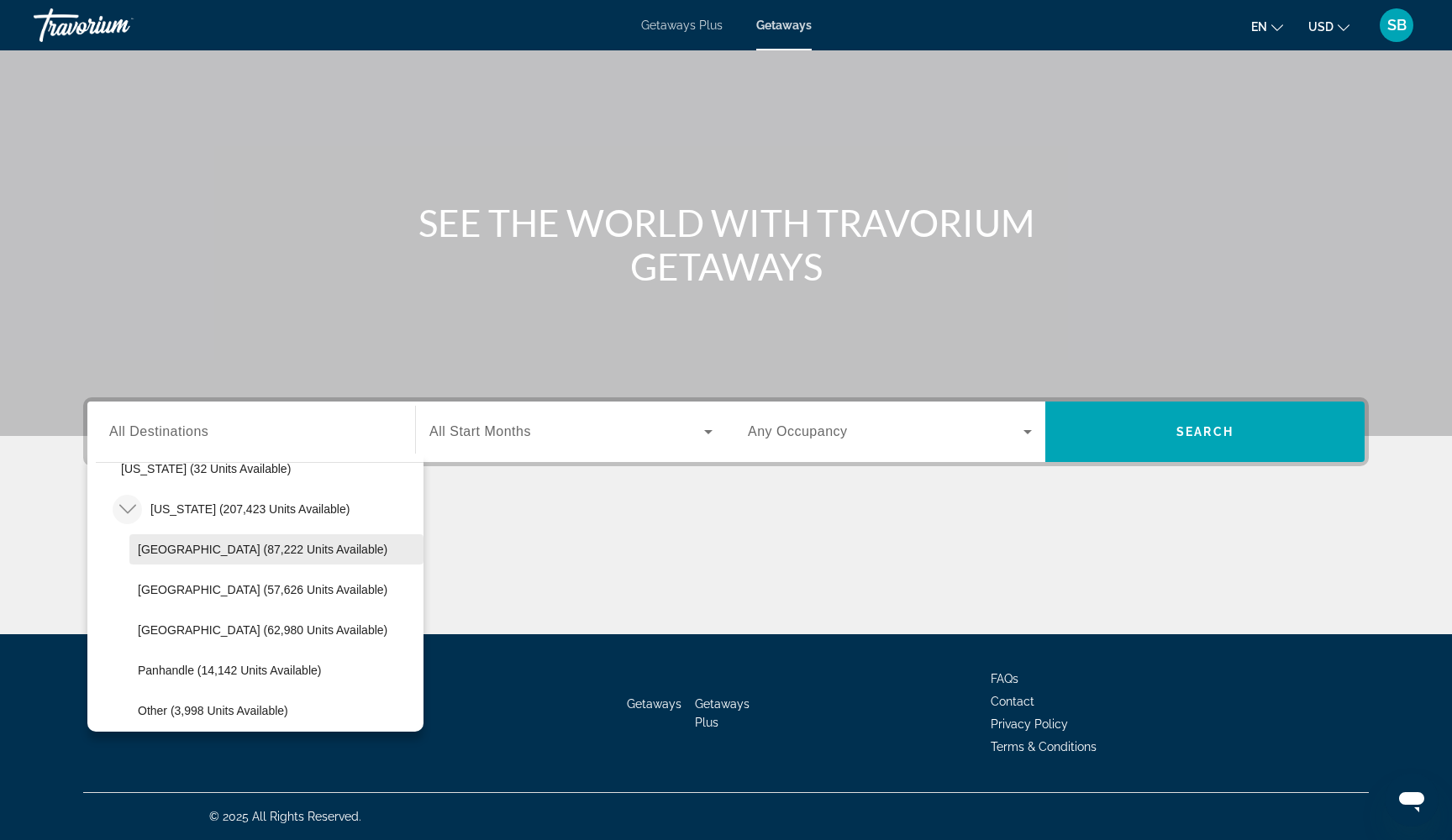
scroll to position [311, 0]
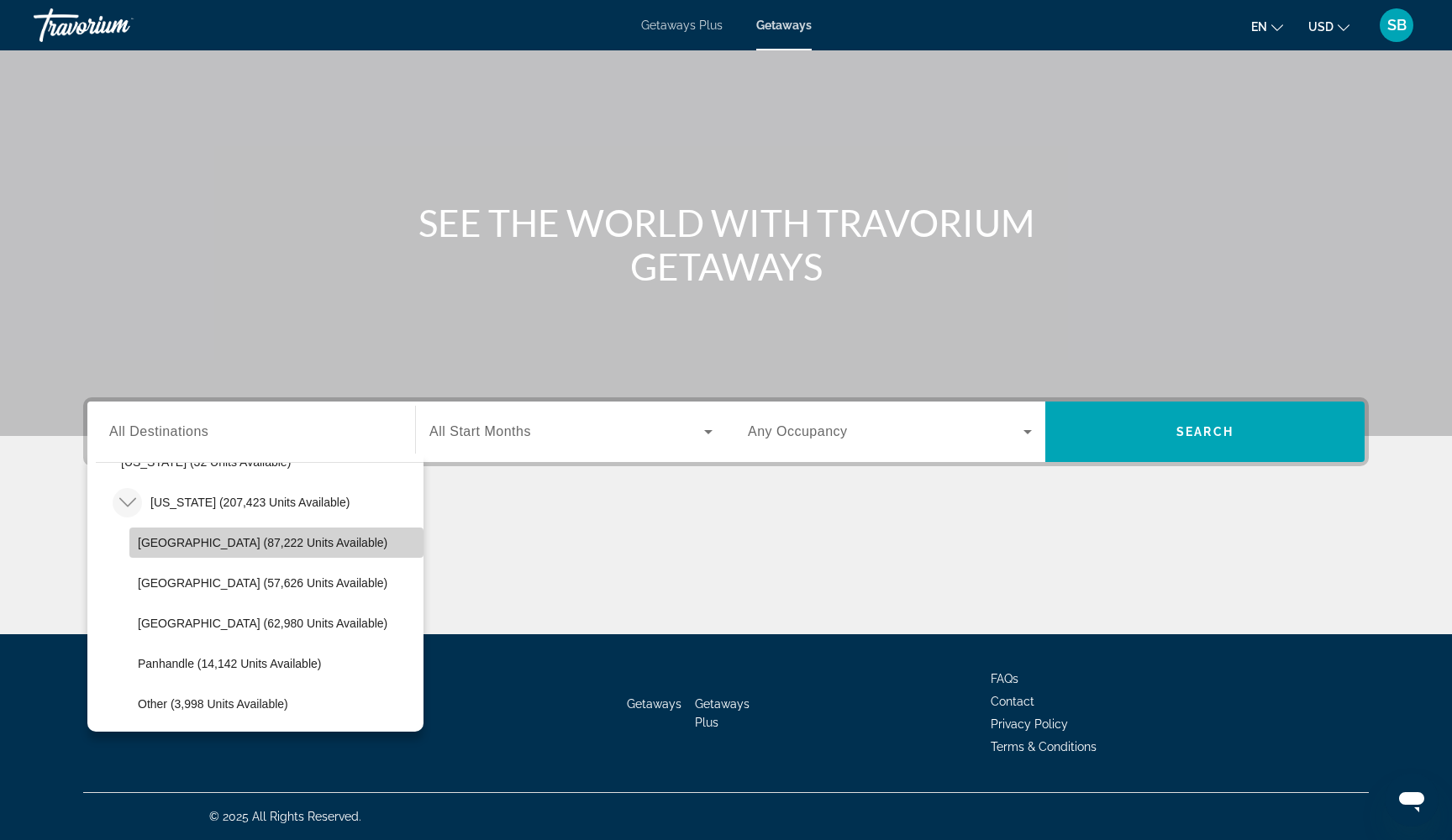
click at [222, 550] on span "Search widget" at bounding box center [277, 542] width 294 height 40
type input "**********"
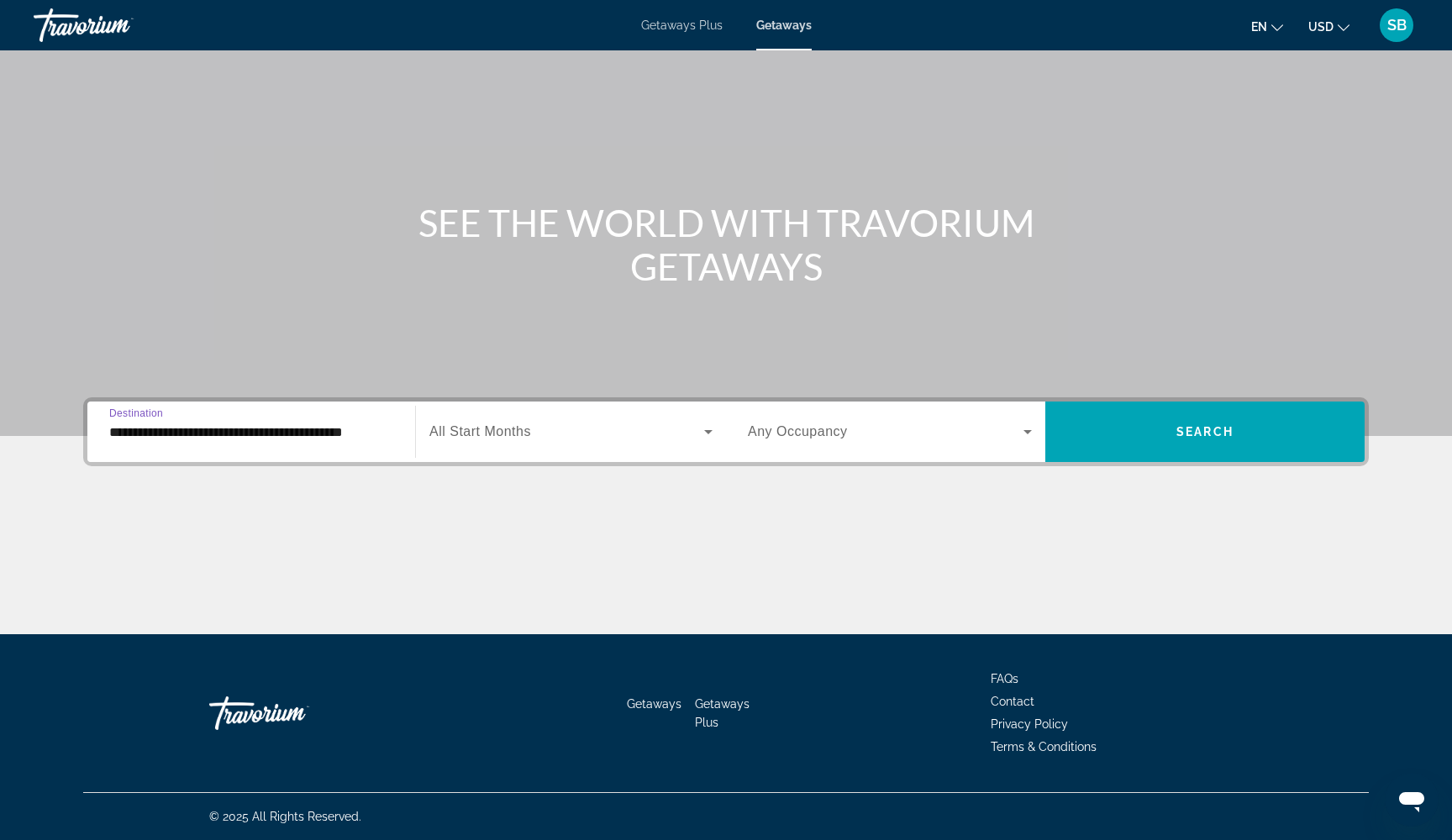
click at [594, 427] on span "Search widget" at bounding box center [566, 432] width 275 height 20
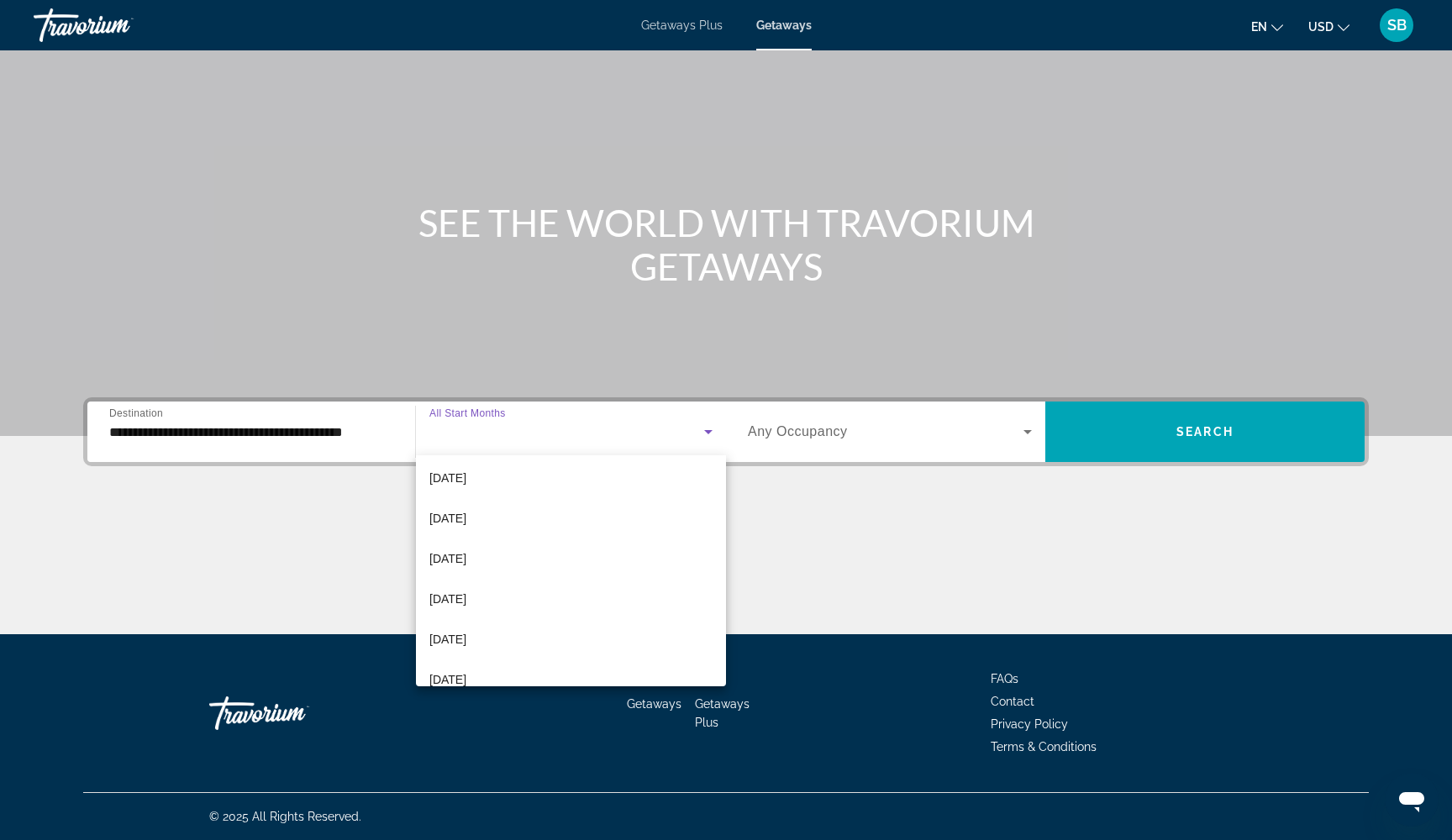
scroll to position [247, 0]
click at [509, 563] on mat-option "April 2026" at bounding box center [571, 558] width 310 height 40
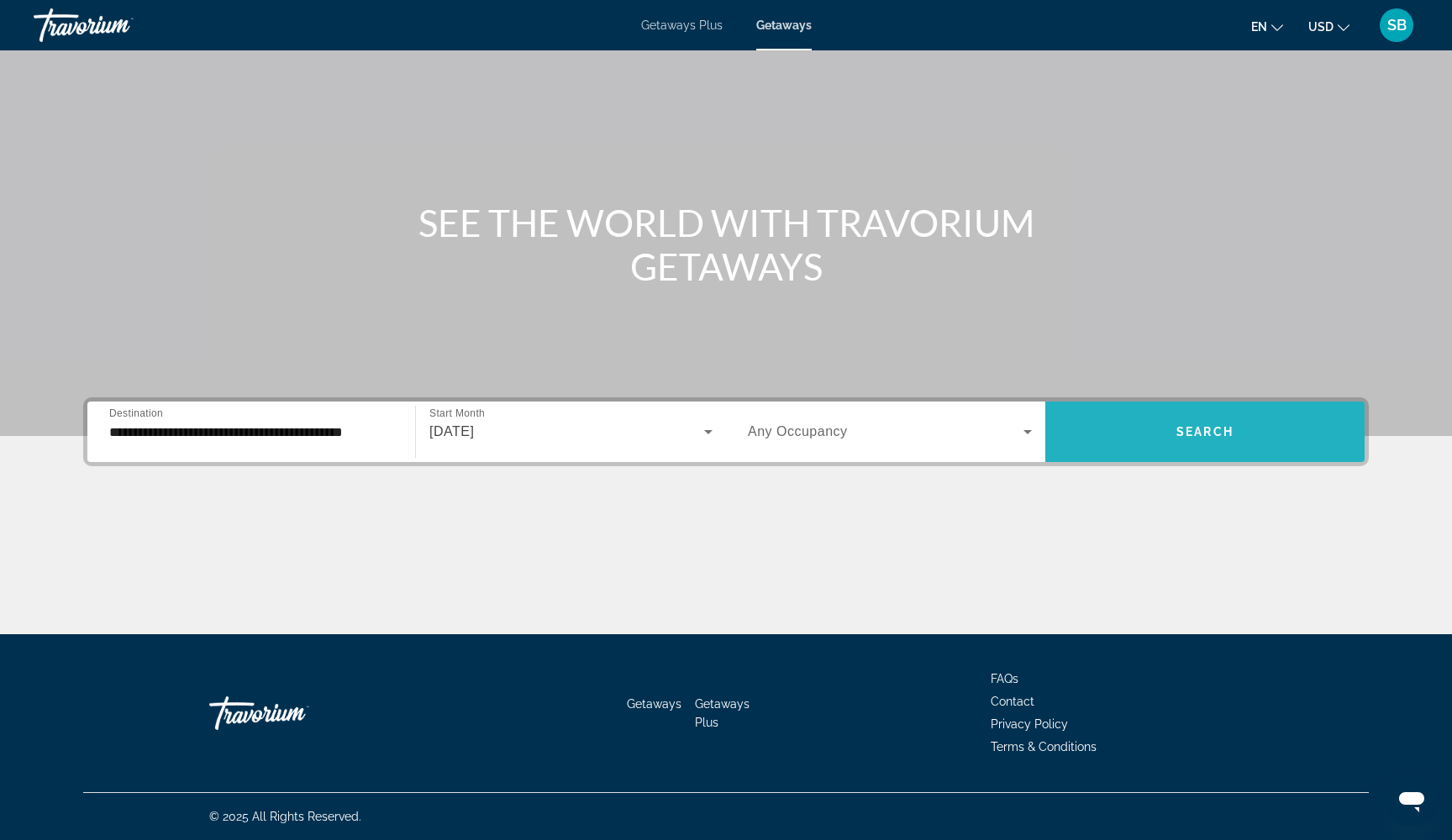
click at [1232, 436] on span "Search" at bounding box center [1204, 431] width 57 height 14
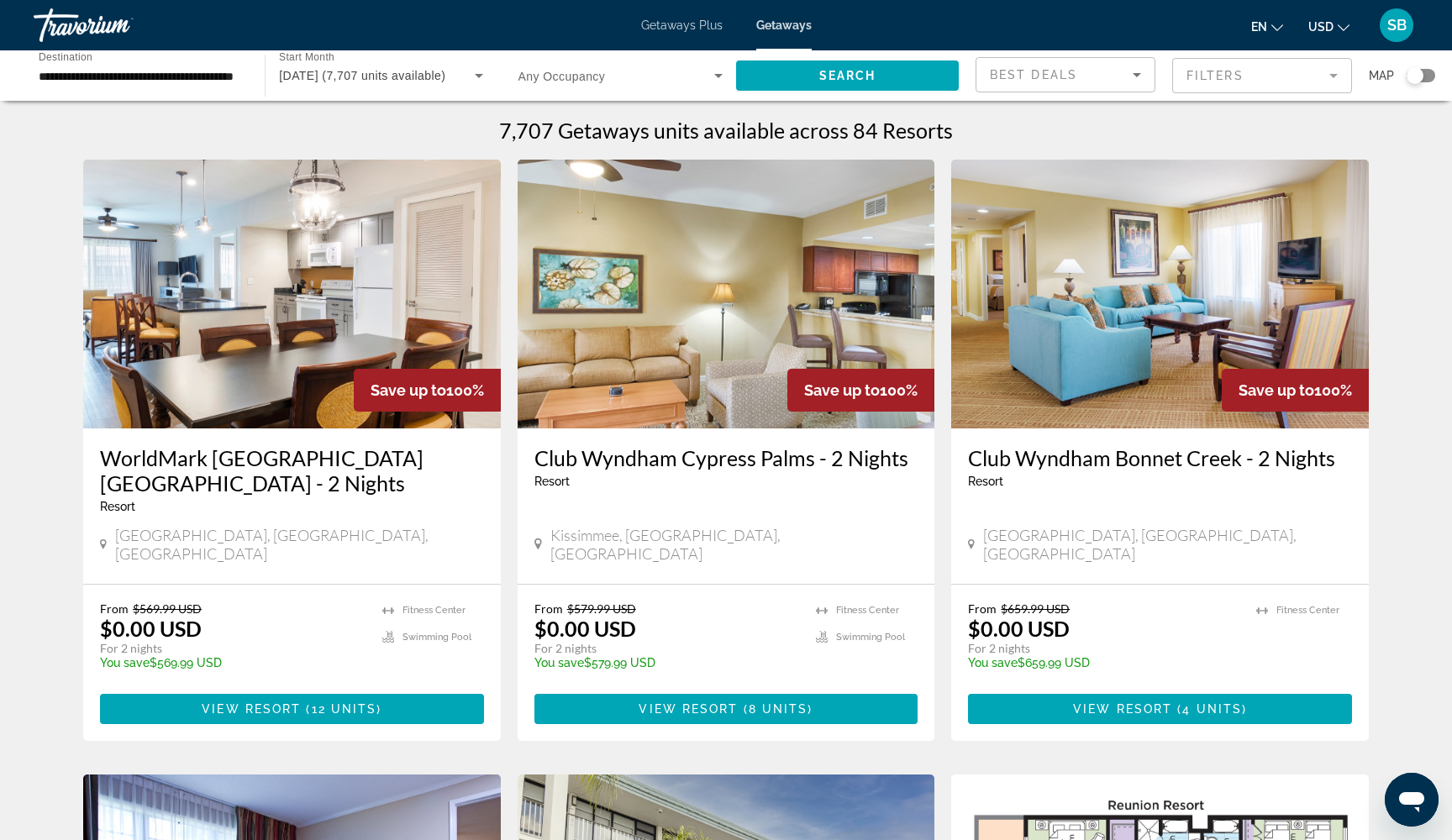
click at [1298, 80] on mat-form-field "Filters" at bounding box center [1262, 75] width 180 height 35
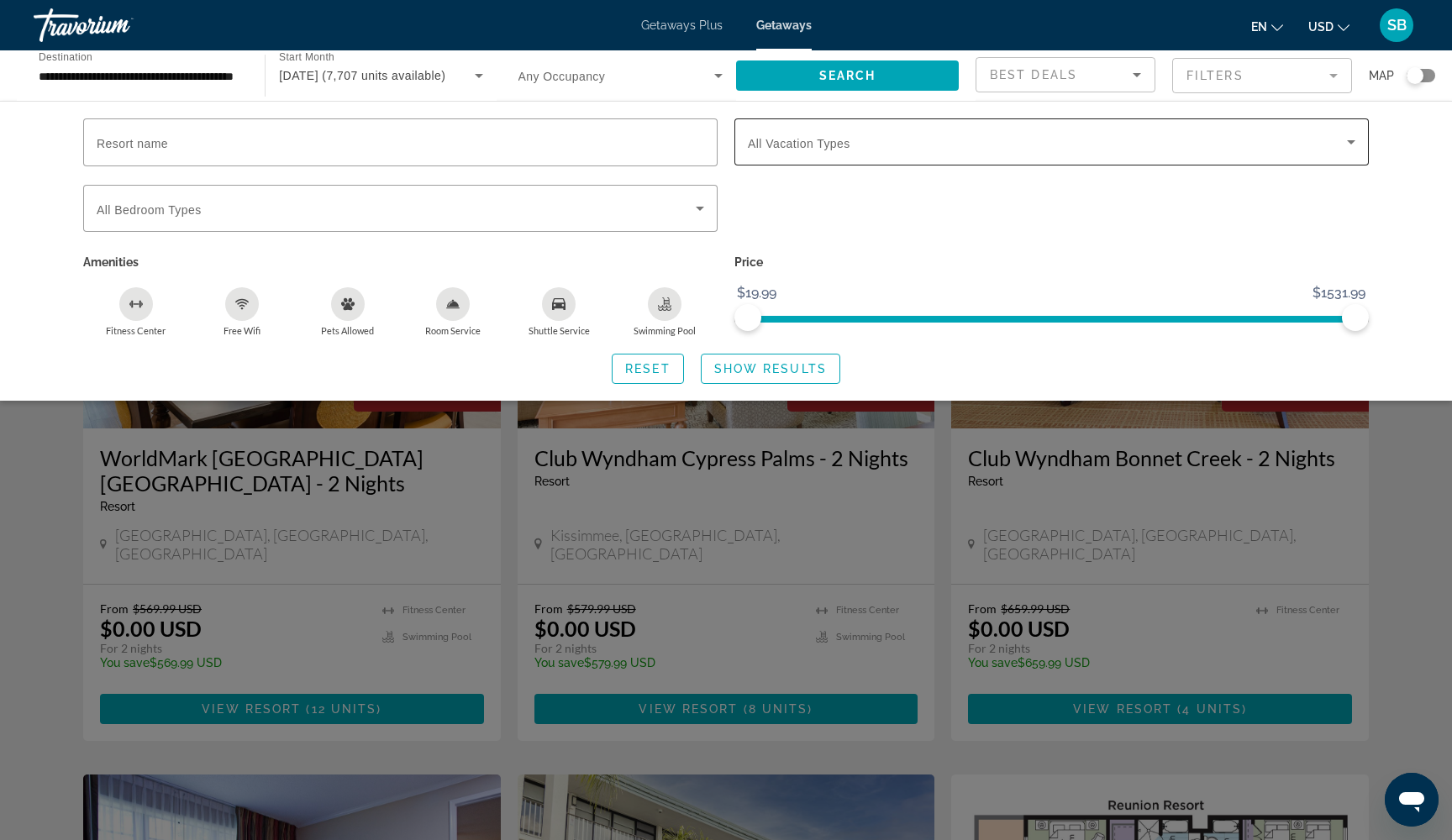
click at [1014, 142] on span "Search widget" at bounding box center [1047, 142] width 599 height 20
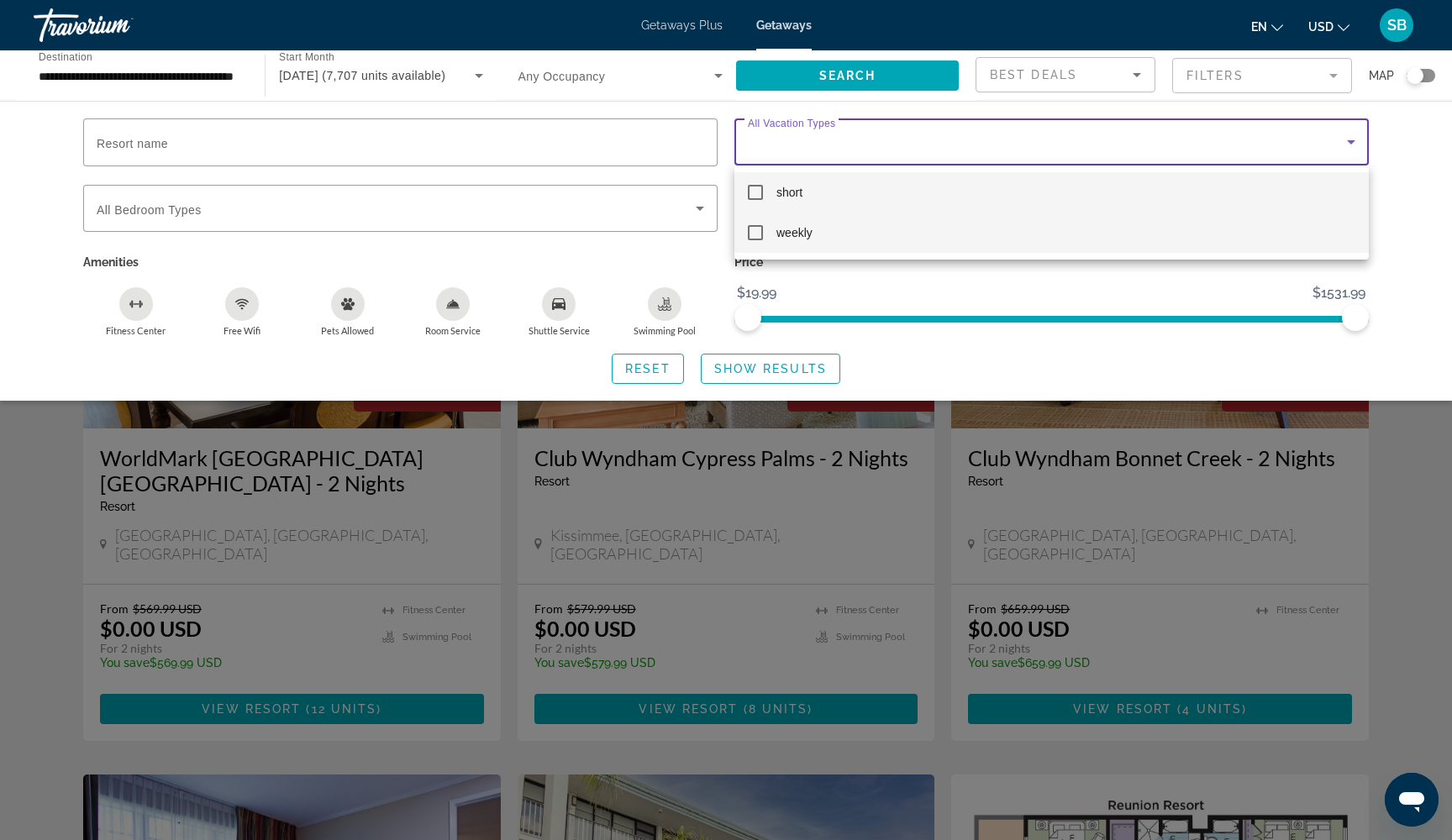
click at [758, 232] on mat-pseudo-checkbox at bounding box center [755, 232] width 15 height 15
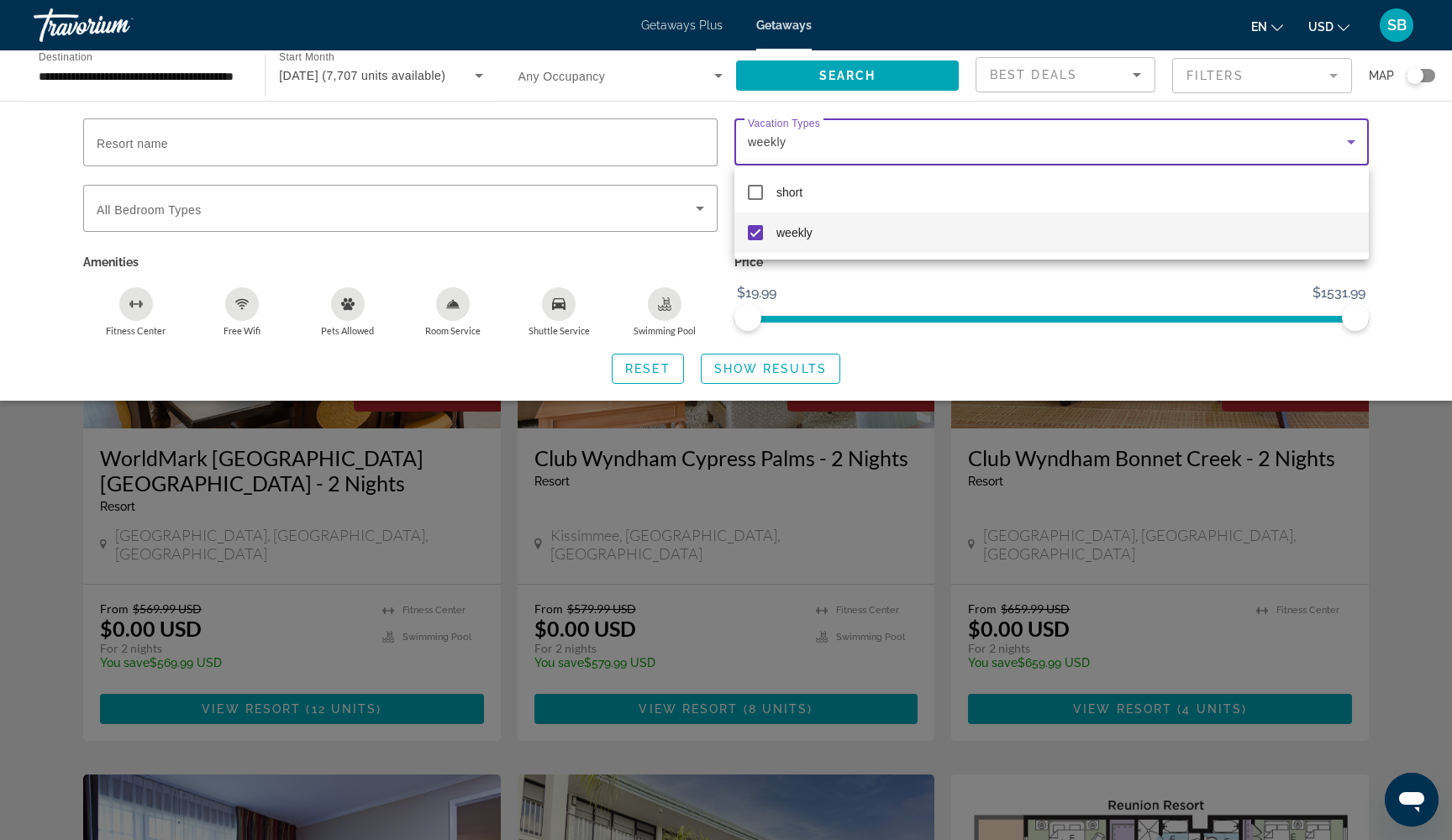
click at [727, 370] on div at bounding box center [726, 420] width 1452 height 840
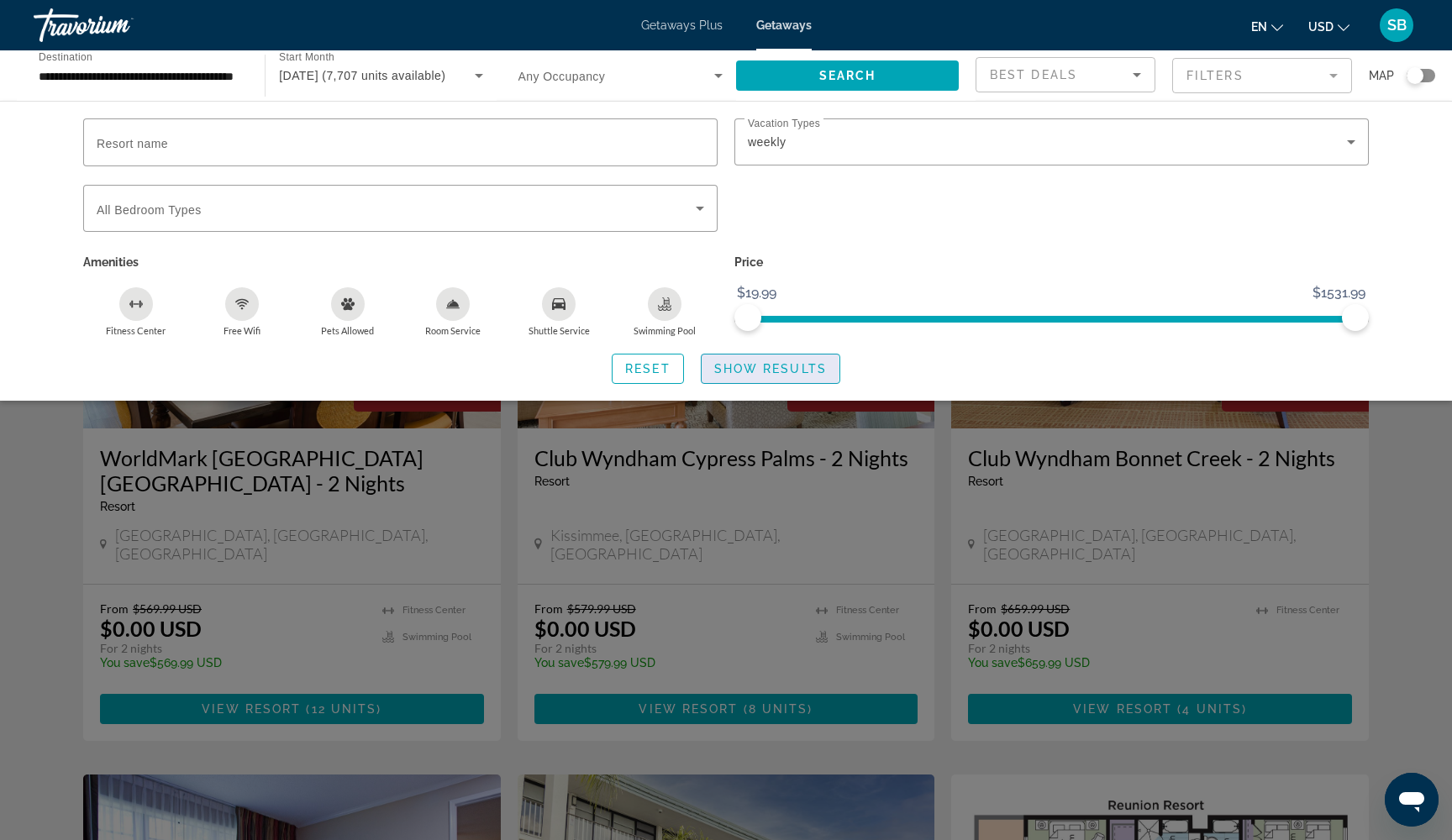
click at [717, 370] on span "Show Results" at bounding box center [770, 368] width 113 height 14
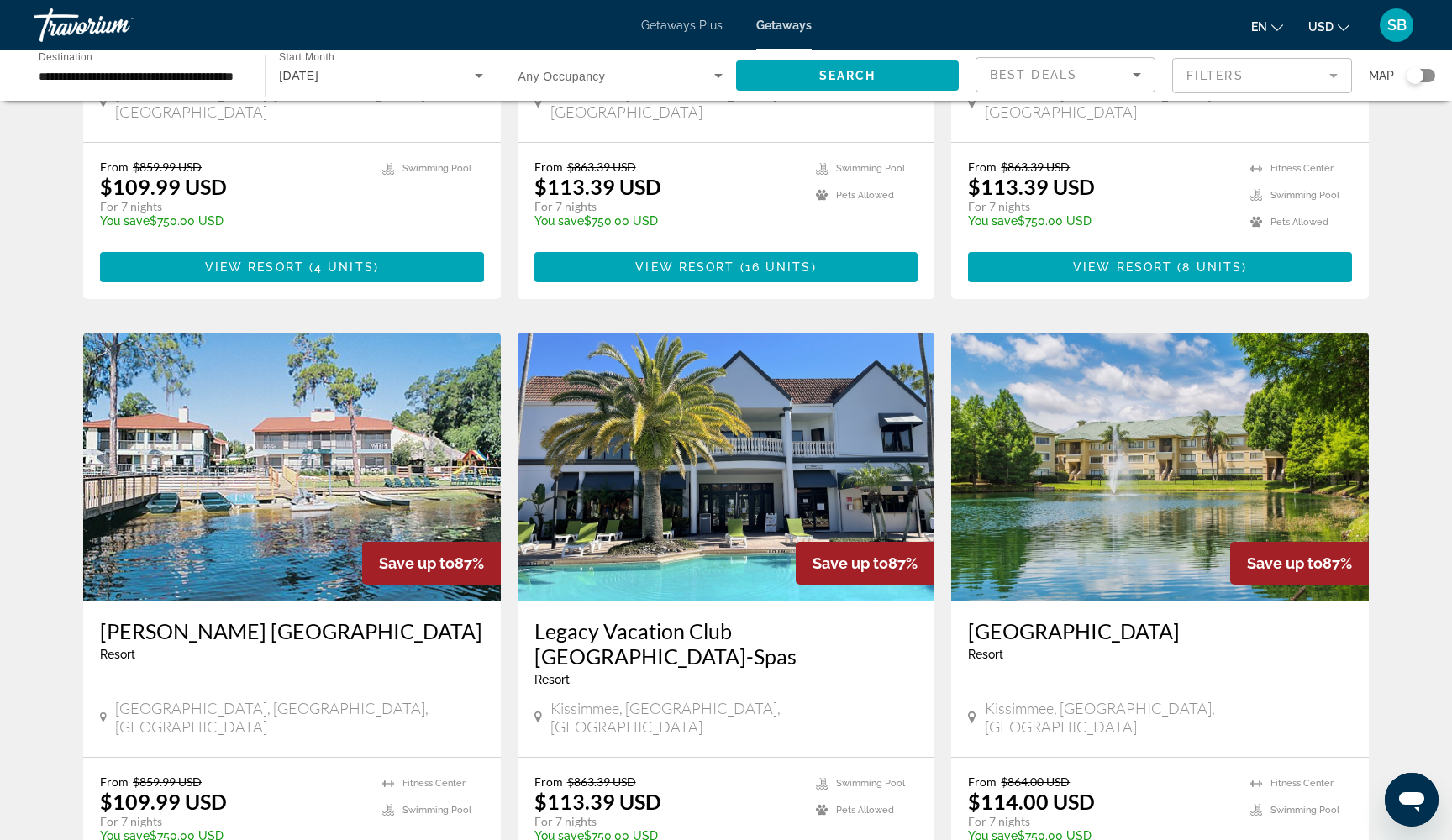
scroll to position [1712, 0]
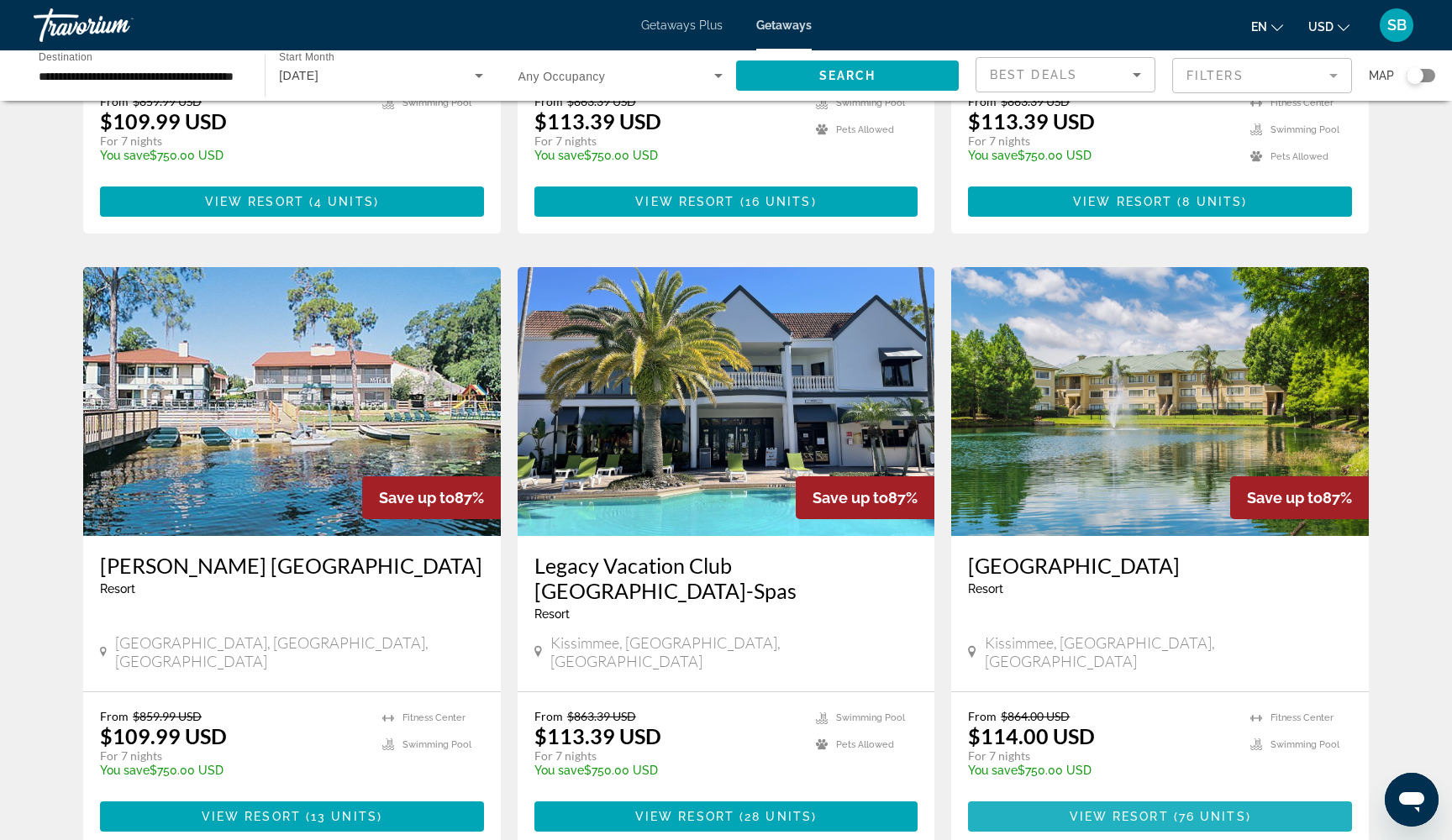
click at [1118, 810] on span "View Resort" at bounding box center [1119, 816] width 99 height 14
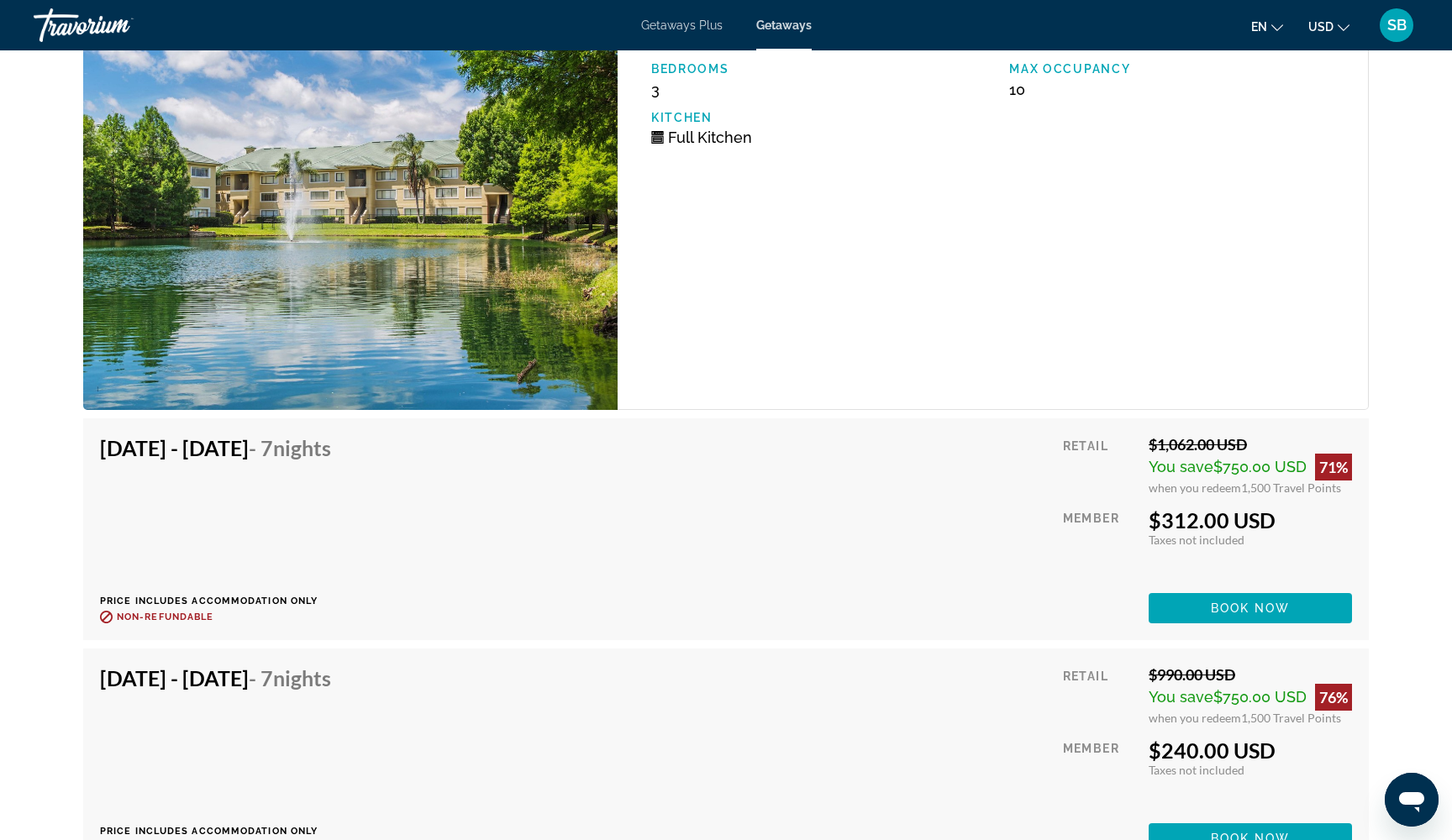
scroll to position [9035, 0]
click at [1222, 833] on span "Book now" at bounding box center [1251, 839] width 80 height 14
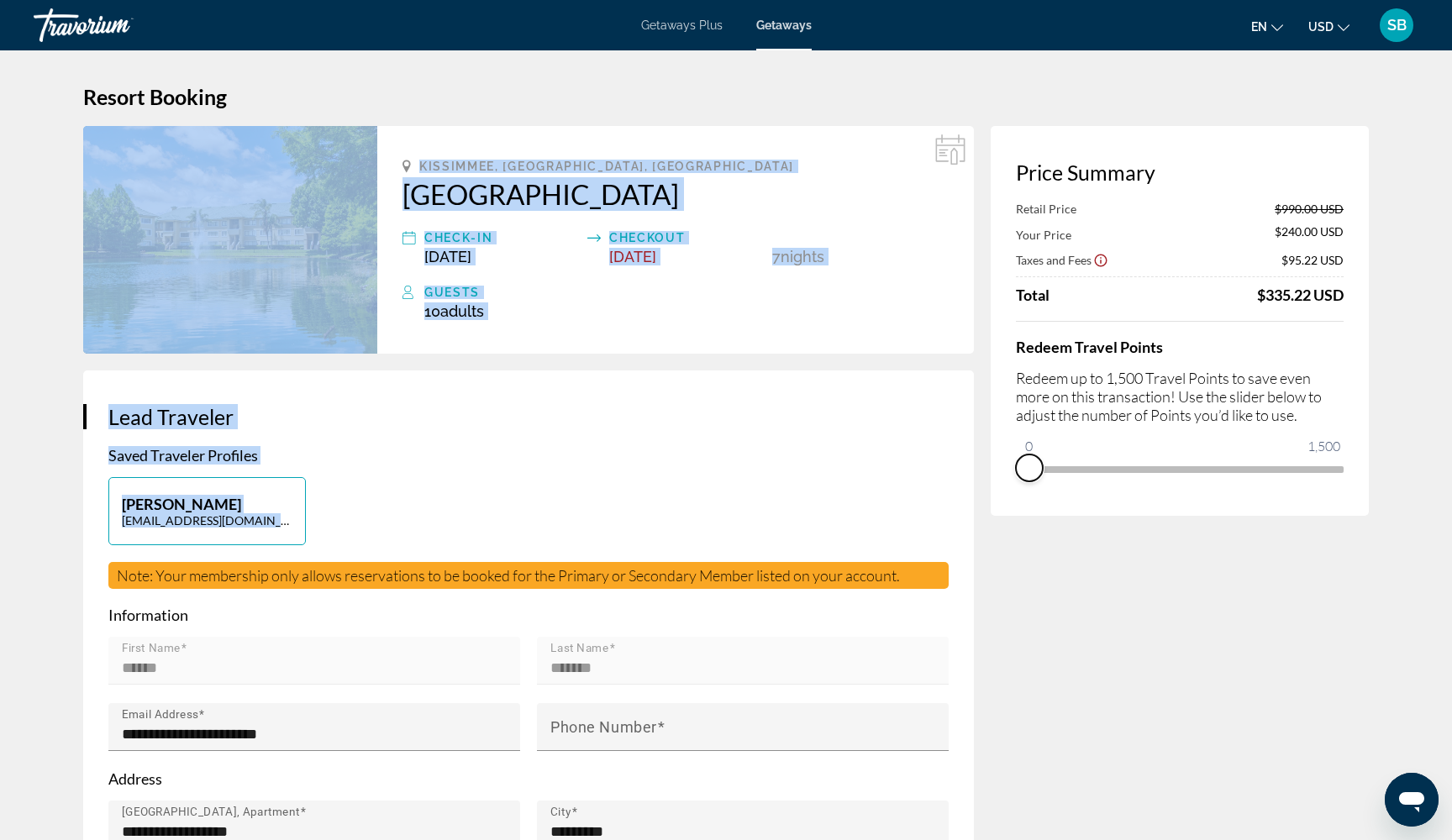
drag, startPoint x: 1330, startPoint y: 499, endPoint x: 953, endPoint y: 535, distance: 378.7
